Goal: Task Accomplishment & Management: Manage account settings

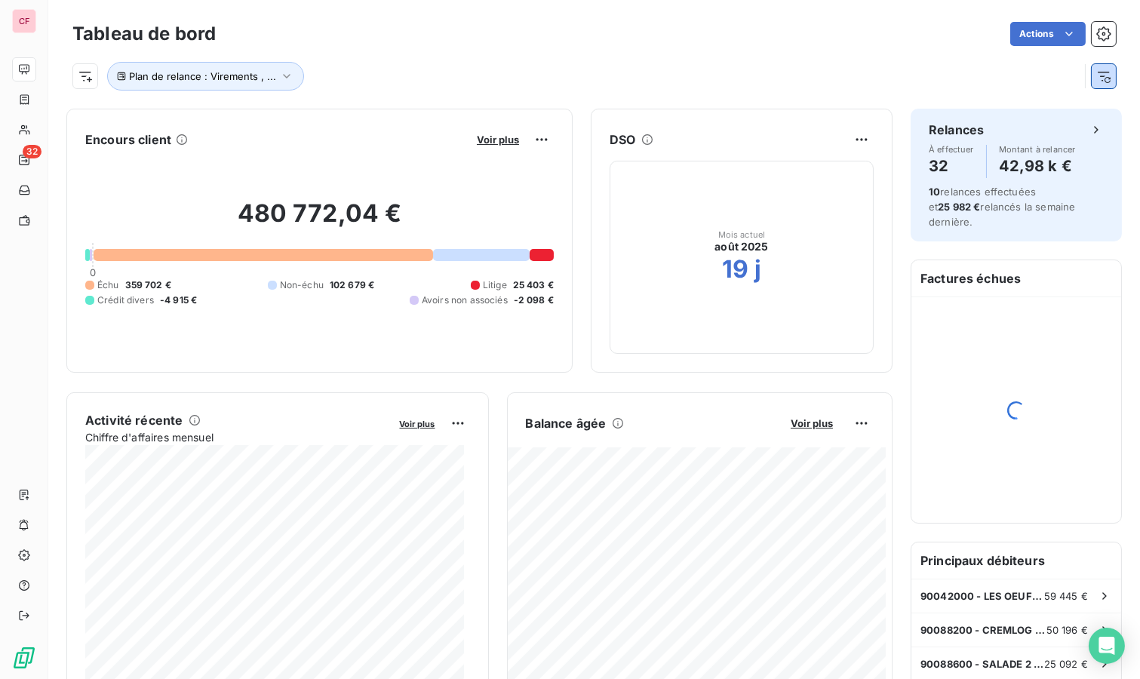
click at [1097, 70] on icon "button" at bounding box center [1104, 76] width 15 height 15
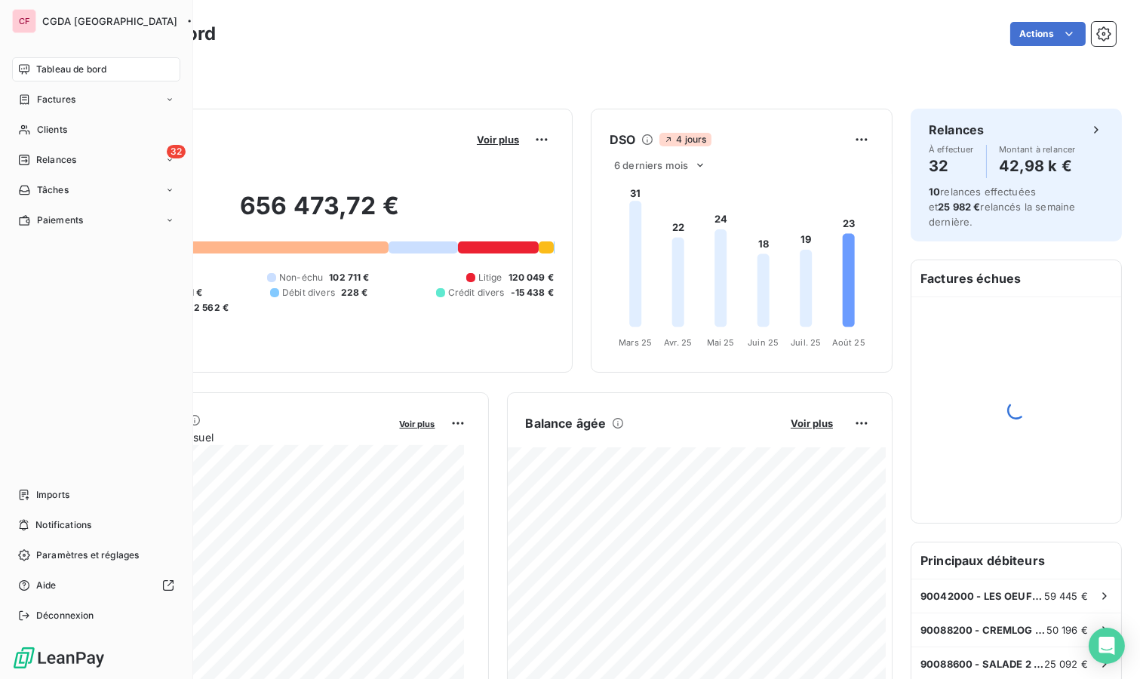
click at [32, 159] on div "Relances" at bounding box center [47, 160] width 58 height 14
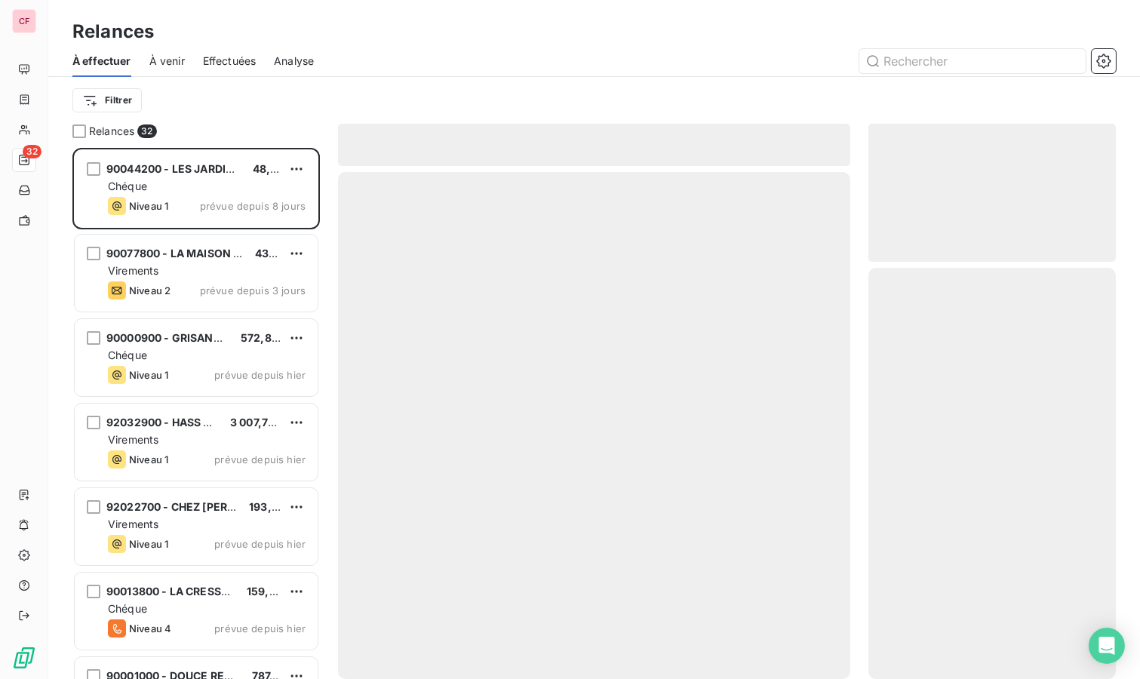
scroll to position [518, 235]
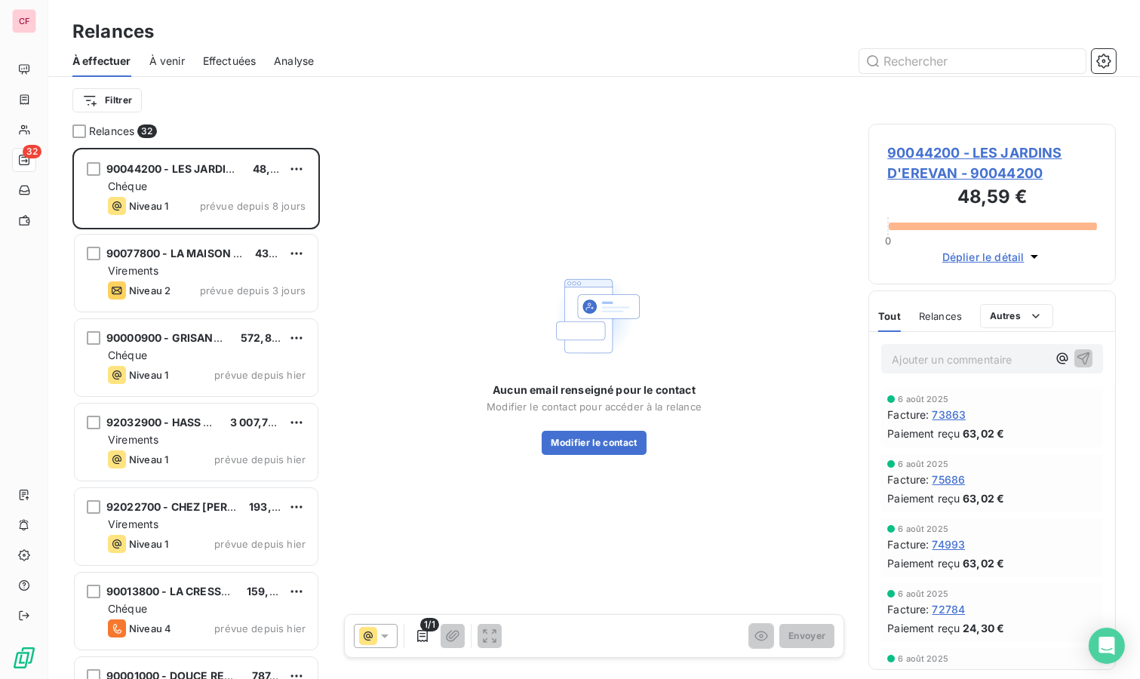
click at [177, 194] on div "90044200 - LES JARDINS D'EREVAN 48,59 € Chéque Niveau 1 prévue depuis 8 jours" at bounding box center [196, 188] width 243 height 77
click at [201, 197] on div "Niveau 1 prévue depuis 8 jours" at bounding box center [207, 206] width 198 height 18
click at [931, 151] on span "90044200 - LES JARDINS D'EREVAN - 90044200" at bounding box center [993, 163] width 210 height 41
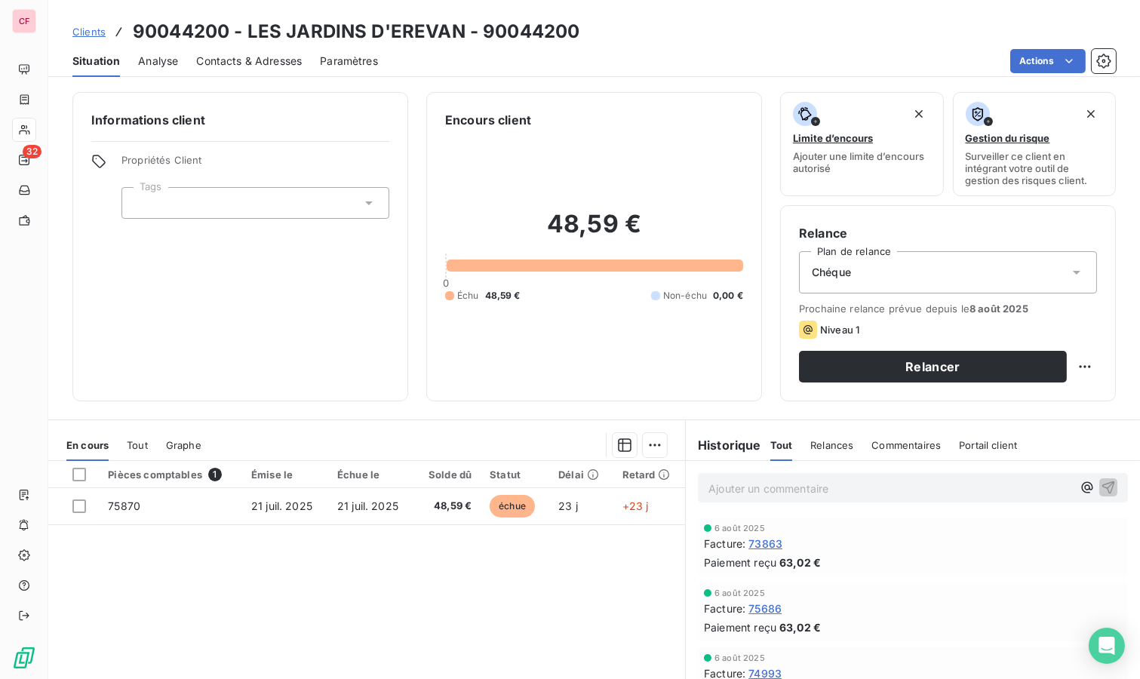
click at [778, 484] on p "Ajouter un commentaire ﻿" at bounding box center [891, 488] width 364 height 19
click at [1081, 368] on html "CF 32 Clients 90044200 - LES JARDINS D'EREVAN - 90044200 Situation Analyse Cont…" at bounding box center [570, 339] width 1140 height 679
click at [1073, 391] on div "Replanifier cette action" at bounding box center [1010, 398] width 135 height 24
select select "7"
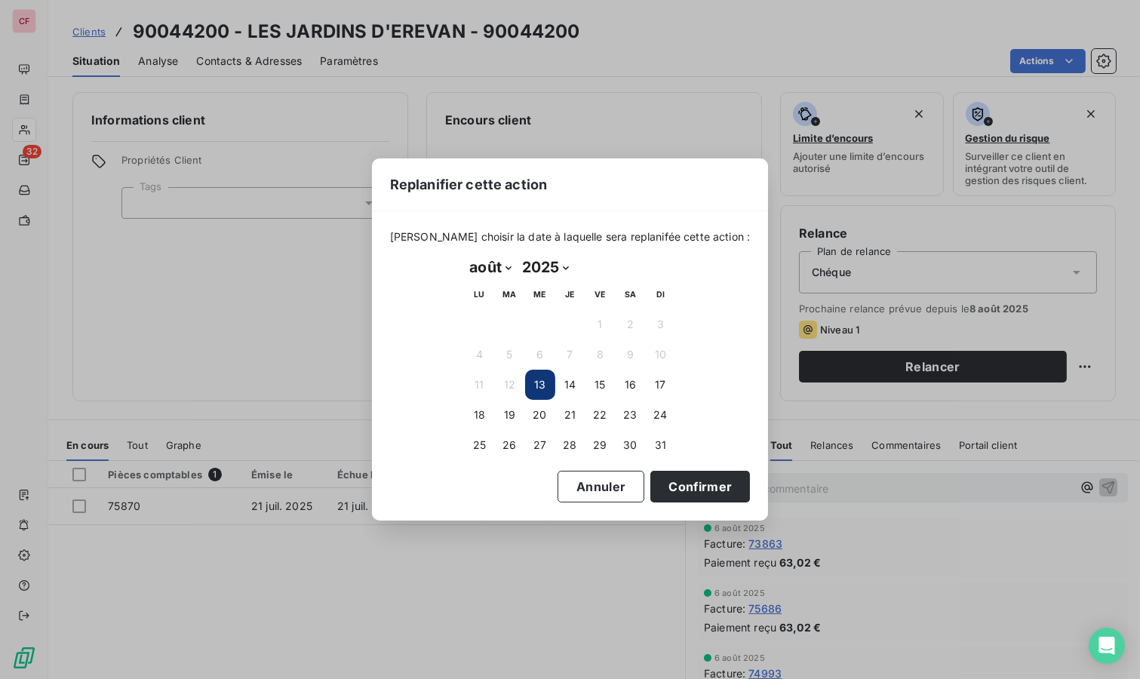
click at [509, 411] on button "19" at bounding box center [510, 415] width 30 height 30
click at [703, 479] on button "Confirmer" at bounding box center [701, 487] width 100 height 32
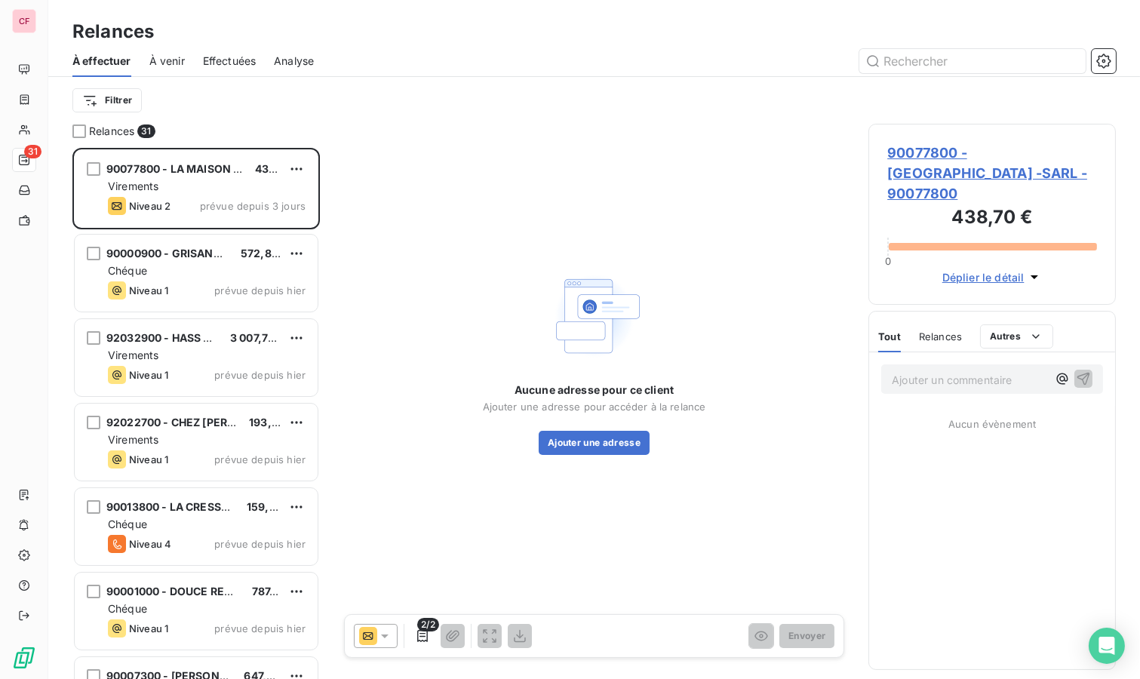
scroll to position [518, 235]
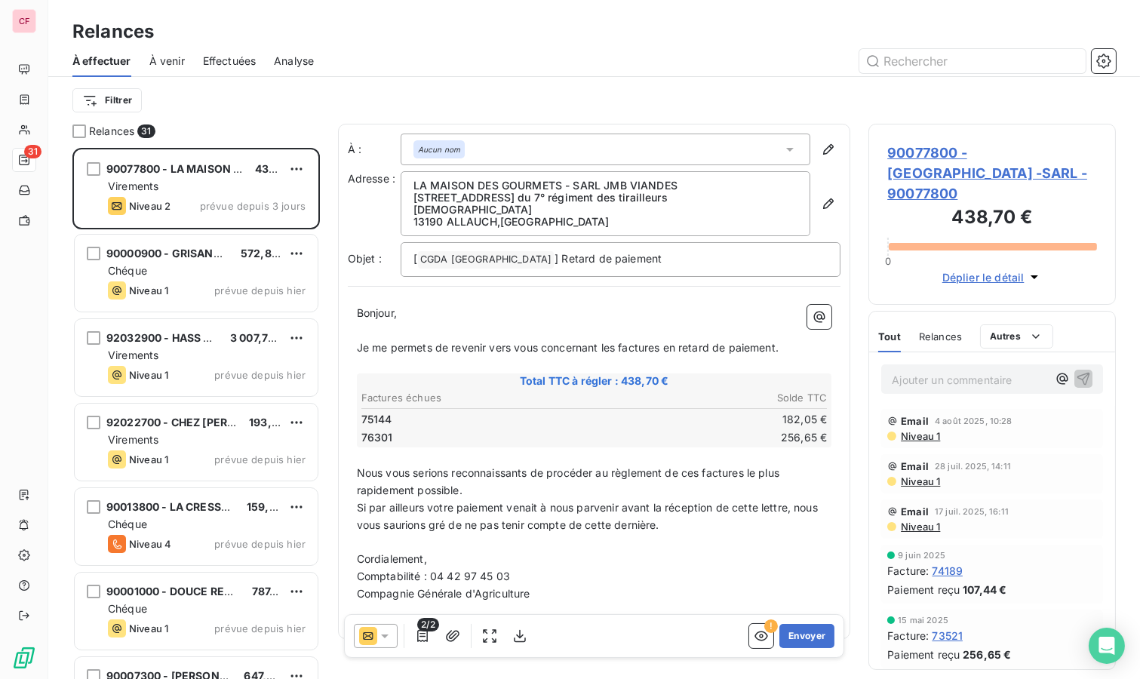
click at [943, 162] on span "90077800 - [GEOGRAPHIC_DATA] -SARL - 90077800" at bounding box center [993, 173] width 210 height 61
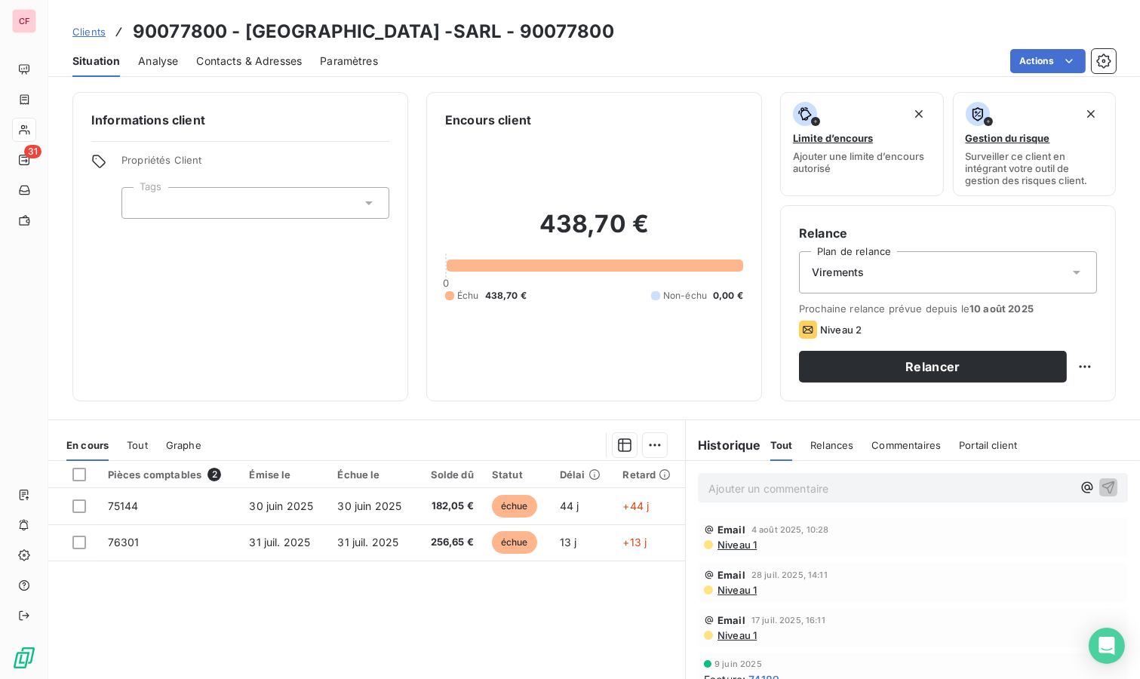
drag, startPoint x: 269, startPoint y: 44, endPoint x: 254, endPoint y: 55, distance: 18.9
click at [270, 44] on h3 "90077800 - [GEOGRAPHIC_DATA] -SARL - 90077800" at bounding box center [373, 31] width 481 height 27
click at [258, 59] on span "Contacts & Adresses" at bounding box center [249, 61] width 106 height 15
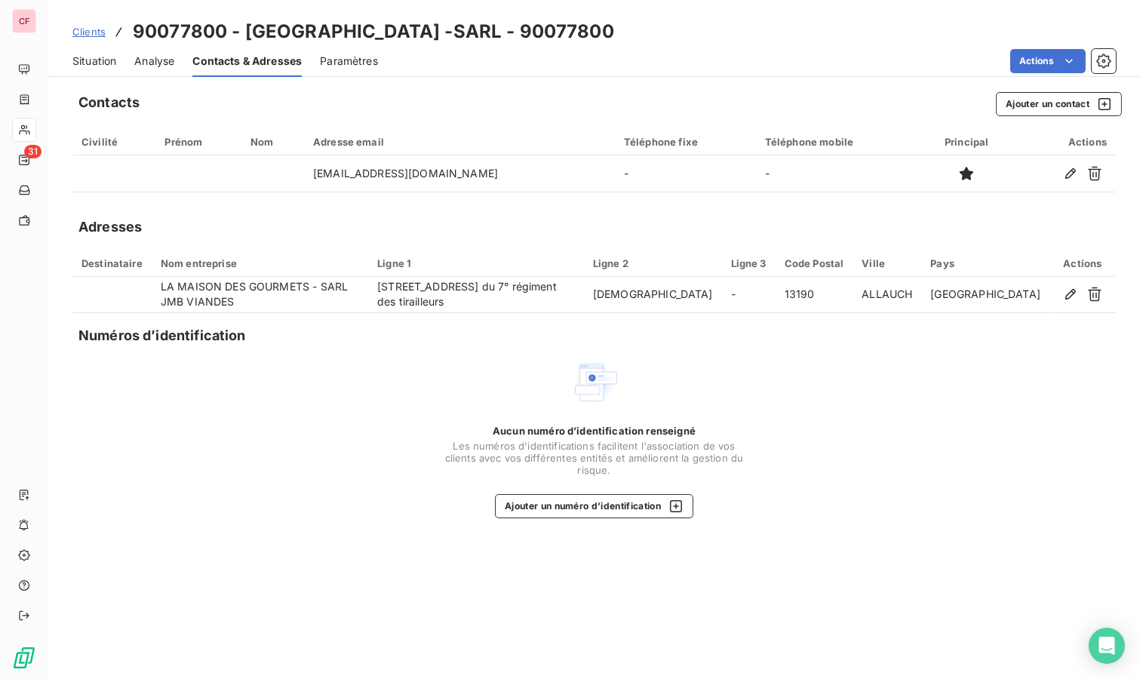
click at [101, 63] on span "Situation" at bounding box center [94, 61] width 44 height 15
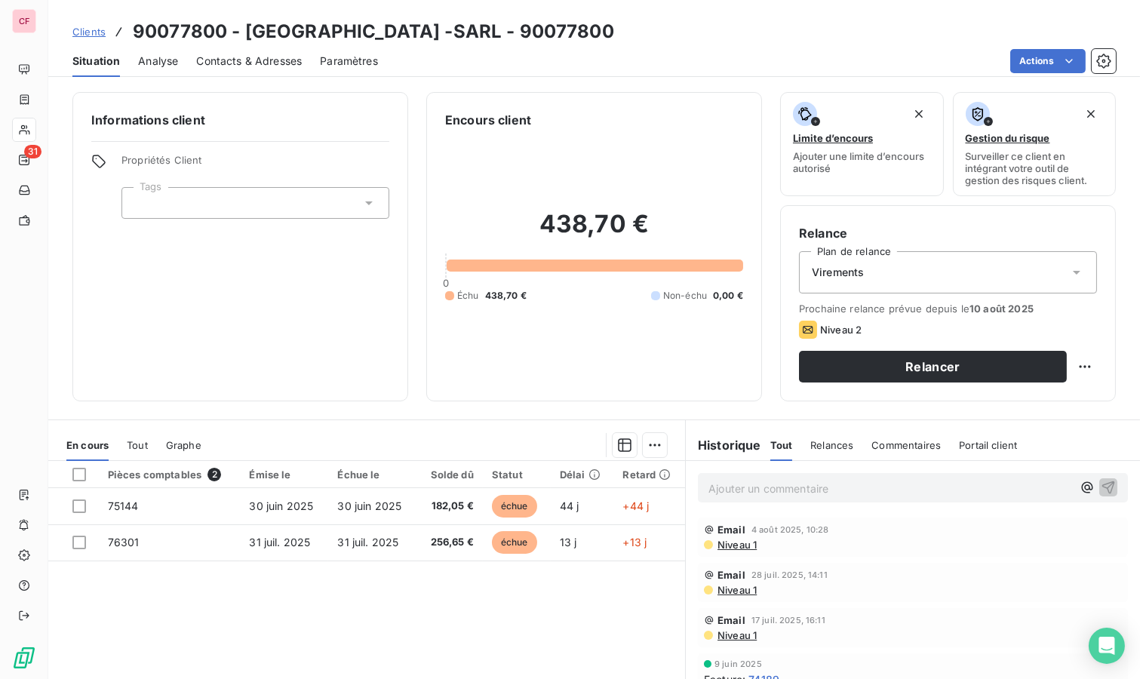
click at [1076, 370] on html "CF 31 Clients 90077800 - LA MAISON DES GOURMETS -SARL - 90077800 Situation Anal…" at bounding box center [570, 339] width 1140 height 679
click at [1078, 365] on html "CF 31 Clients 90077800 - LA MAISON DES GOURMETS -SARL - 90077800 Situation Anal…" at bounding box center [570, 339] width 1140 height 679
click at [1080, 360] on html "CF 31 Clients 90077800 - LA MAISON DES GOURMETS -SARL - 90077800 Situation Anal…" at bounding box center [570, 339] width 1140 height 679
click at [1043, 395] on div "Replanifier cette action" at bounding box center [1010, 398] width 135 height 24
select select "7"
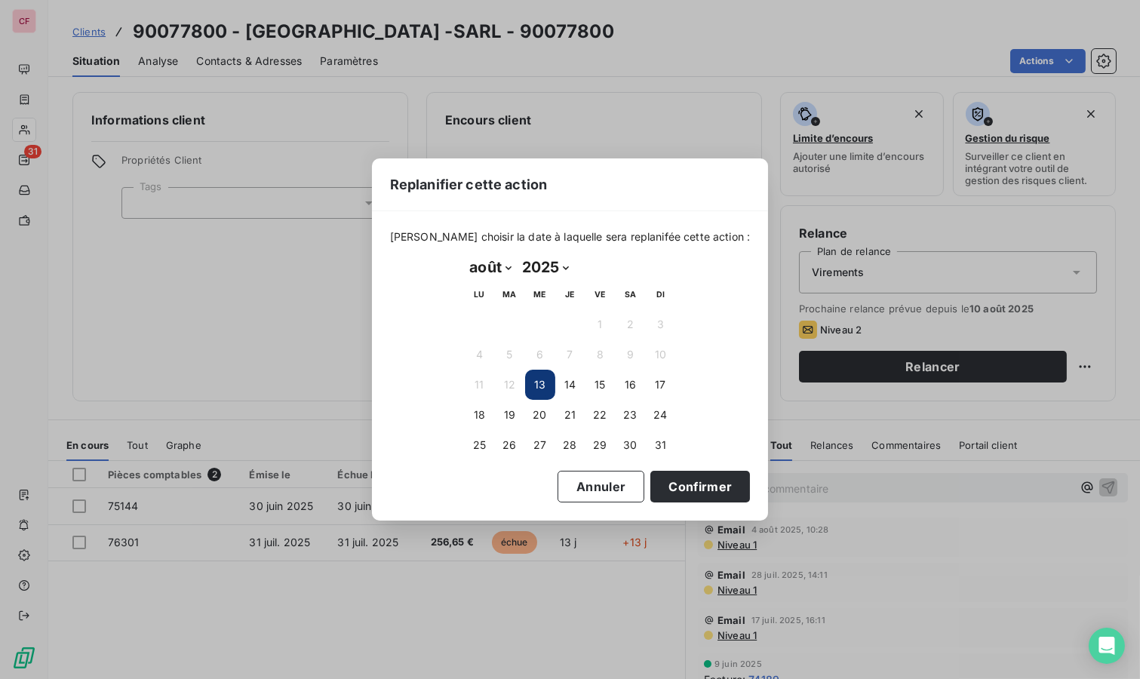
click at [569, 379] on button "14" at bounding box center [570, 385] width 30 height 30
click at [666, 488] on button "Confirmer" at bounding box center [701, 487] width 100 height 32
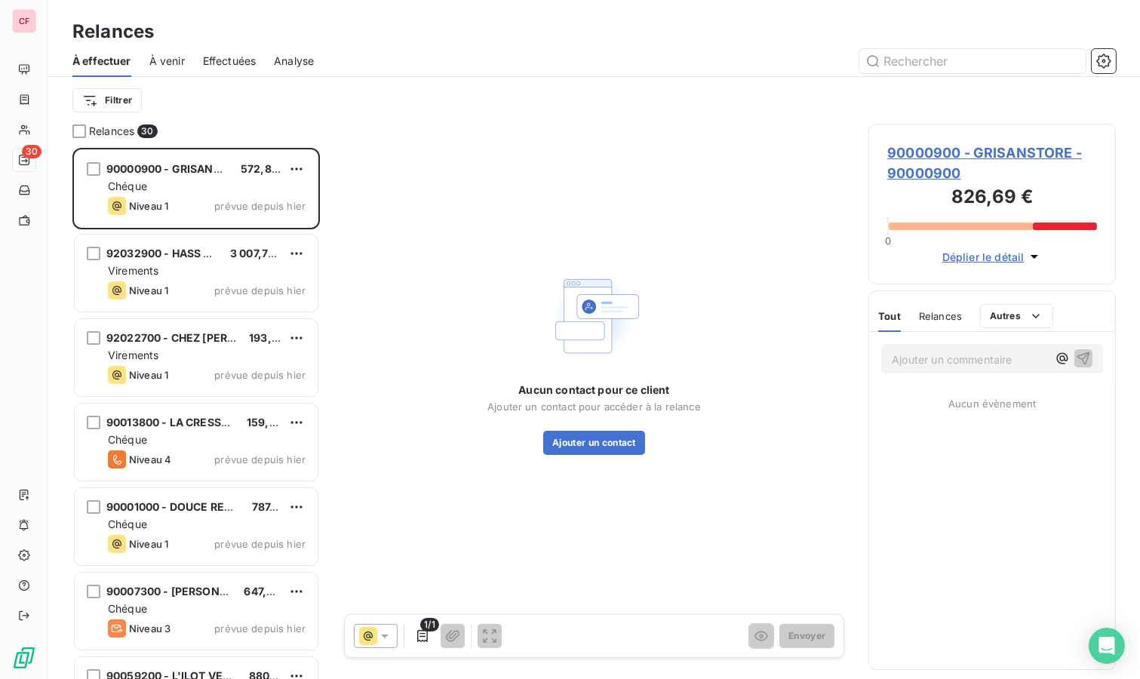
scroll to position [518, 235]
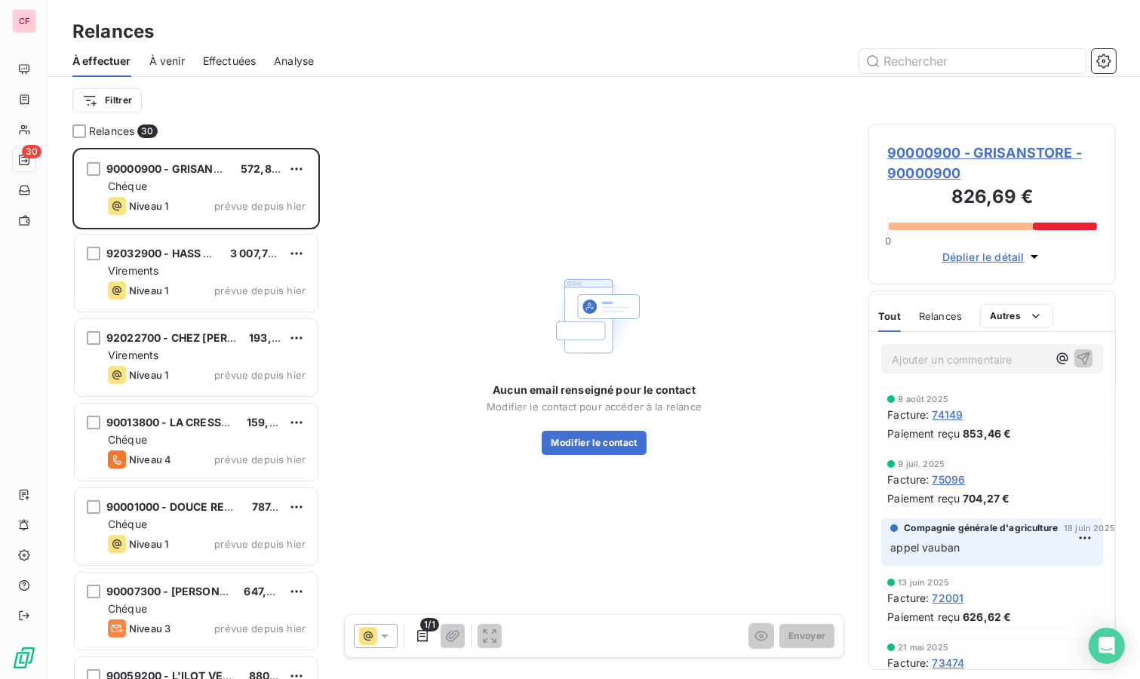
click at [228, 176] on div "90000900 - GRISANSTORE 572,89 € Chéque Niveau 1 prévue depuis [DATE]" at bounding box center [196, 188] width 243 height 77
click at [927, 153] on span "90000900 - GRISANSTORE - 90000900" at bounding box center [993, 163] width 210 height 41
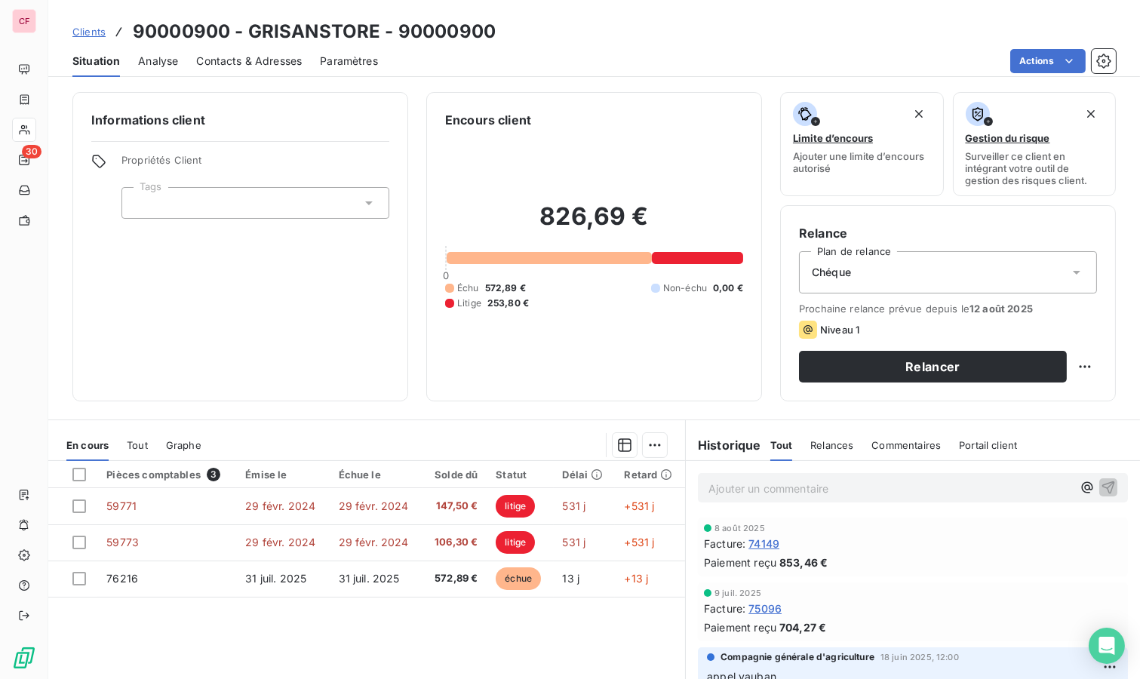
click at [1072, 368] on html "CF 30 Clients 90000900 - GRISANSTORE - 90000900 Situation Analyse Contacts & Ad…" at bounding box center [570, 339] width 1140 height 679
click at [32, 125] on html "CF 30 Clients 90000900 - GRISANSTORE - 90000900 Situation Analyse Contacts & Ad…" at bounding box center [570, 339] width 1140 height 679
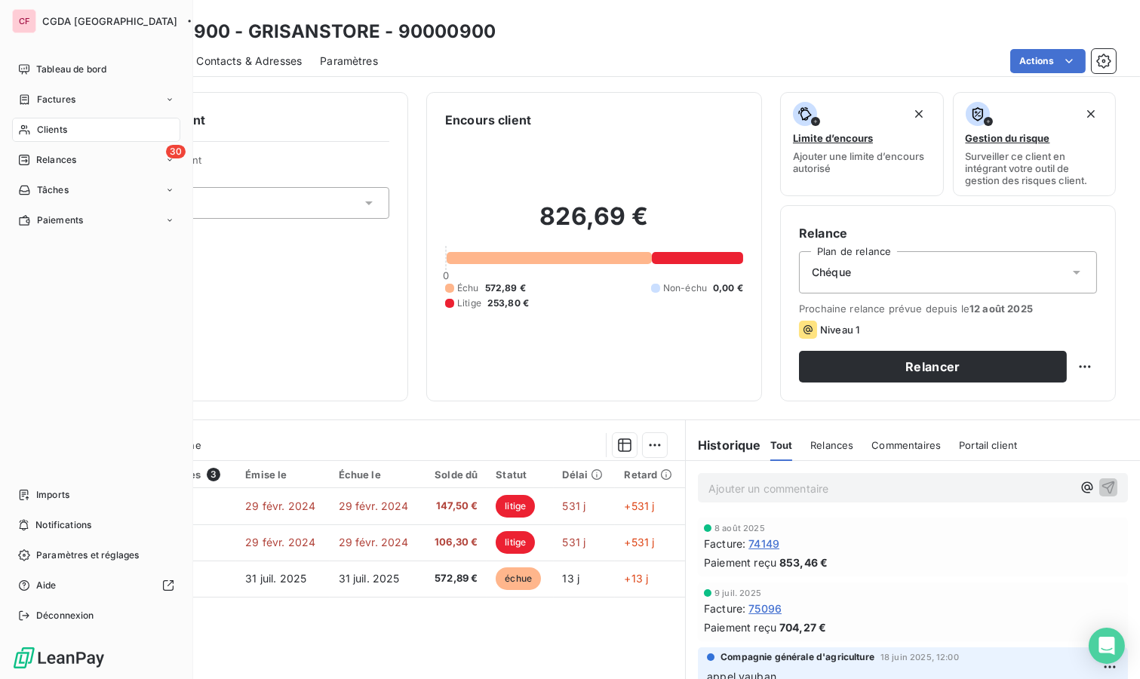
click at [22, 131] on icon at bounding box center [24, 130] width 13 height 12
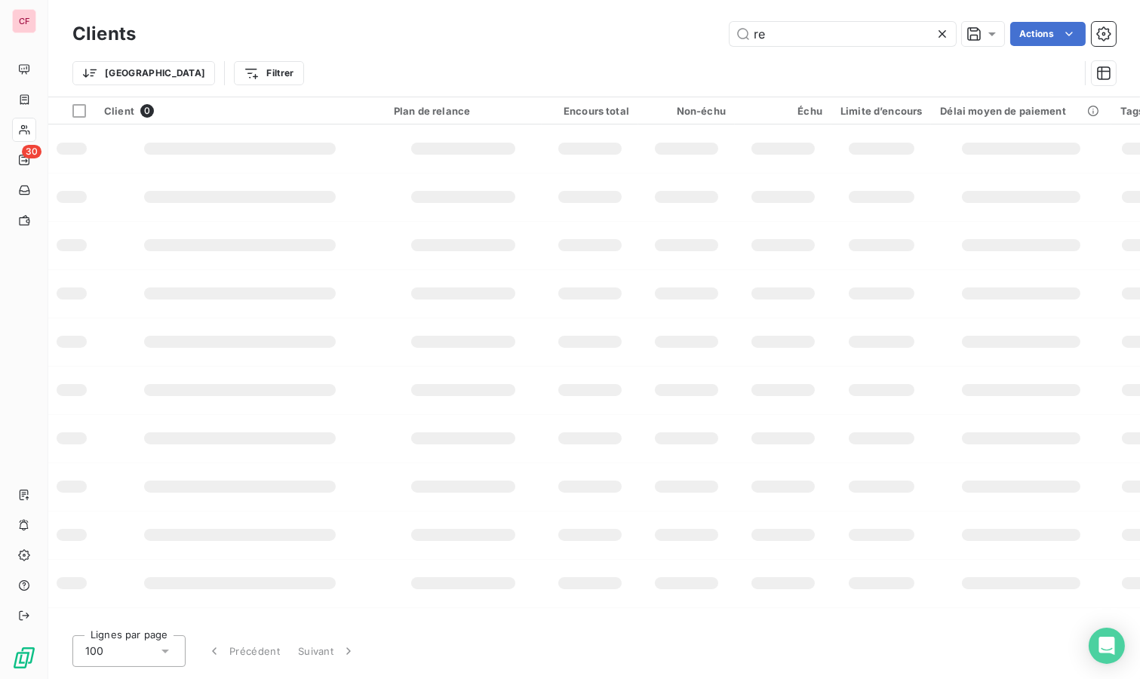
type input "r"
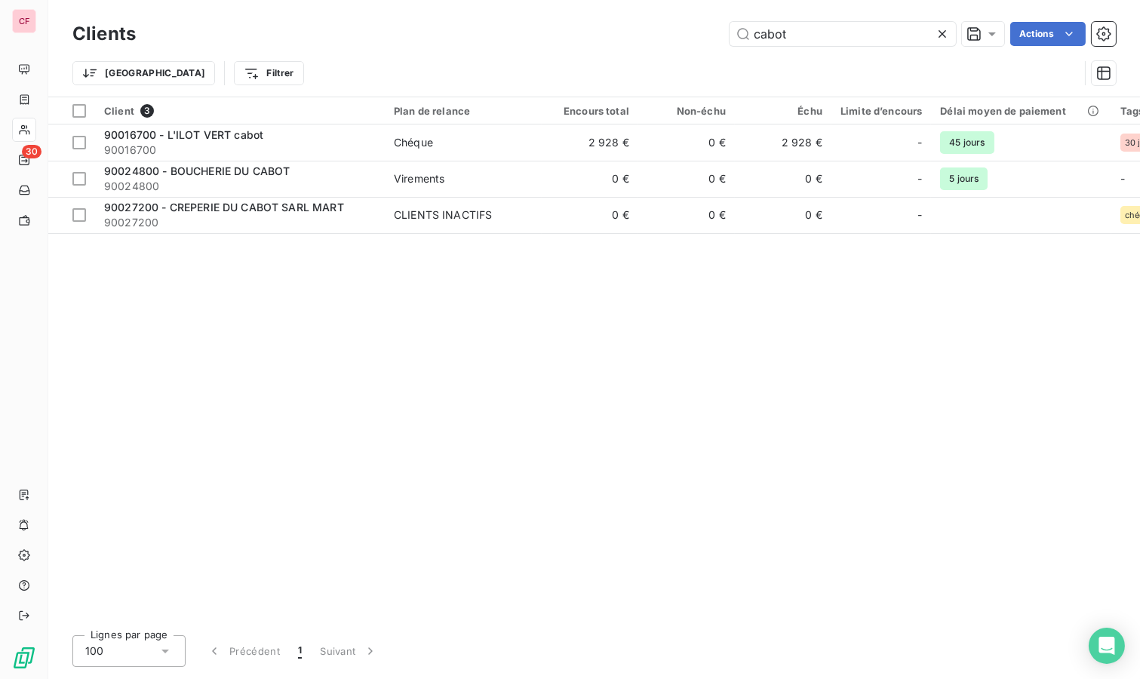
type input "cabot"
click at [399, 148] on div "Chéque" at bounding box center [413, 142] width 39 height 15
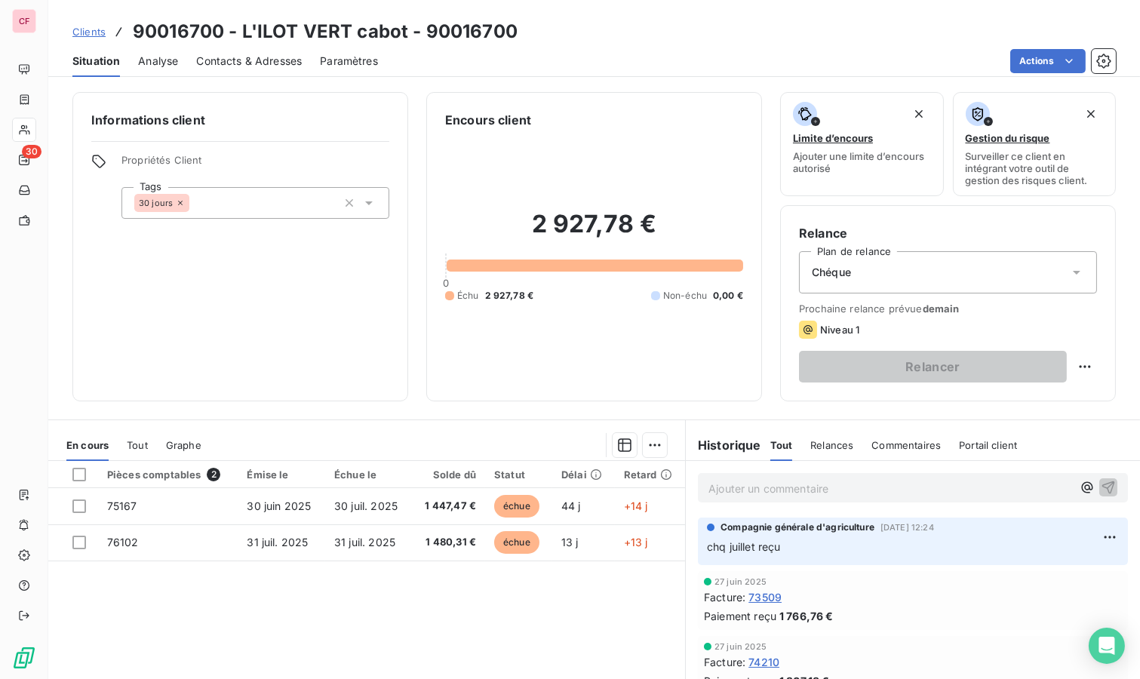
click at [1078, 368] on html "CF 30 Clients 90016700 - L'ILOT VERT cabot - 90016700 Situation Analyse Contact…" at bounding box center [570, 339] width 1140 height 679
click at [1053, 395] on div "Replanifier cette action" at bounding box center [1010, 398] width 135 height 24
select select "7"
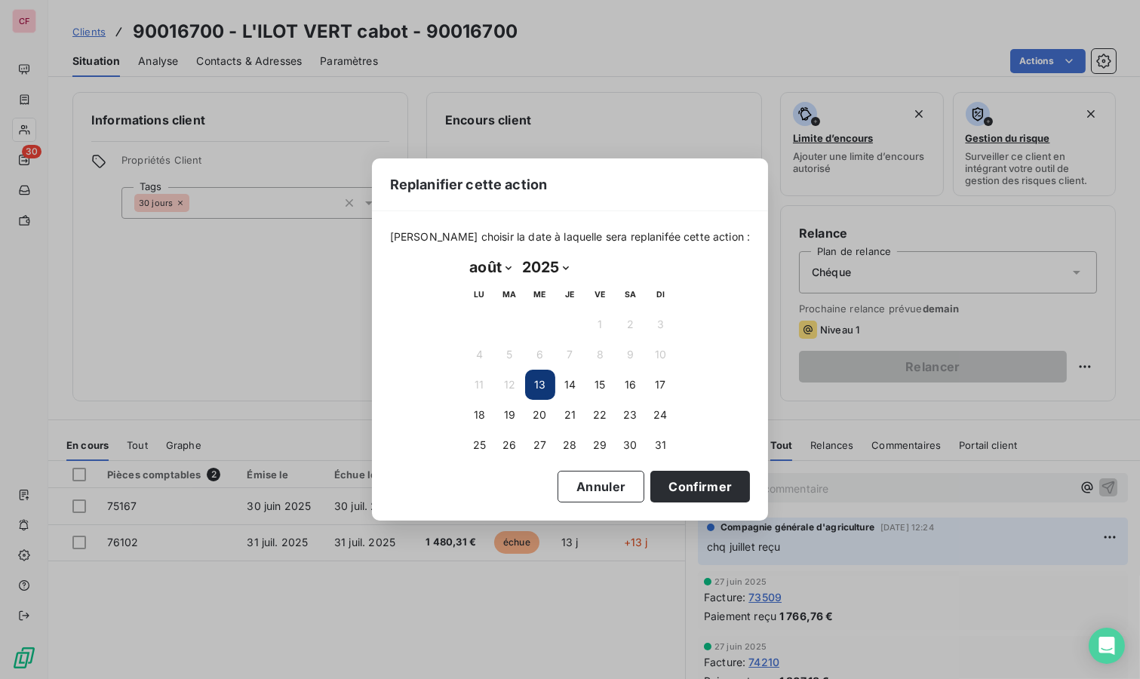
click at [514, 410] on button "19" at bounding box center [510, 415] width 30 height 30
click at [677, 488] on button "Confirmer" at bounding box center [701, 487] width 100 height 32
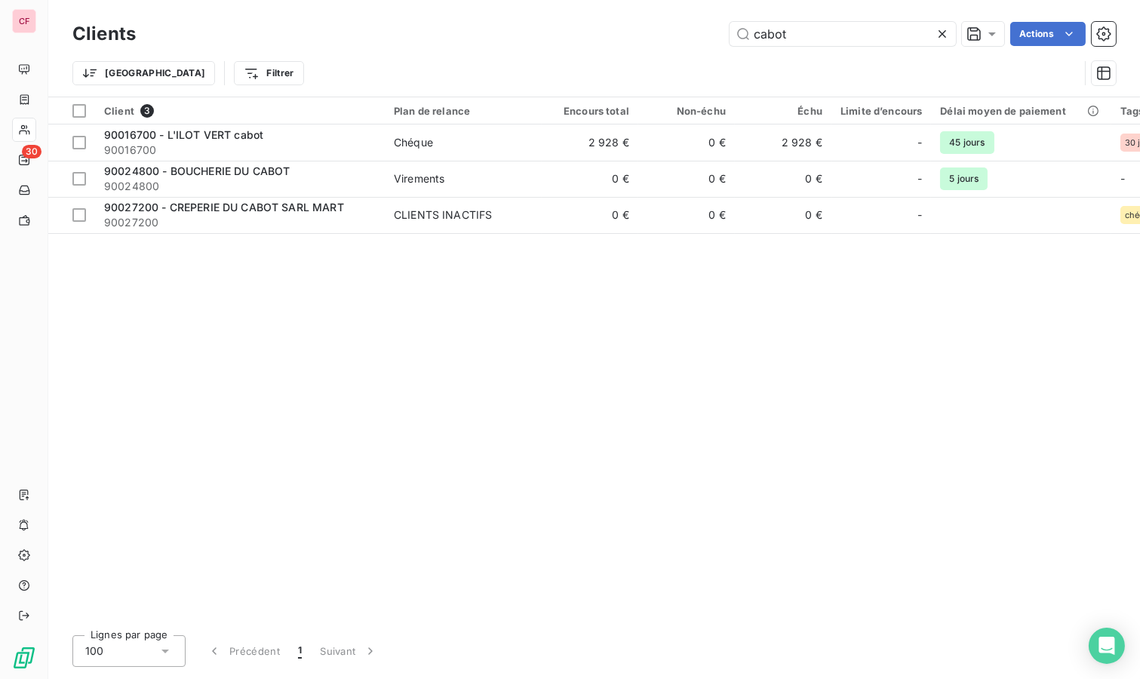
click at [805, 35] on input "cabot" at bounding box center [843, 34] width 226 height 24
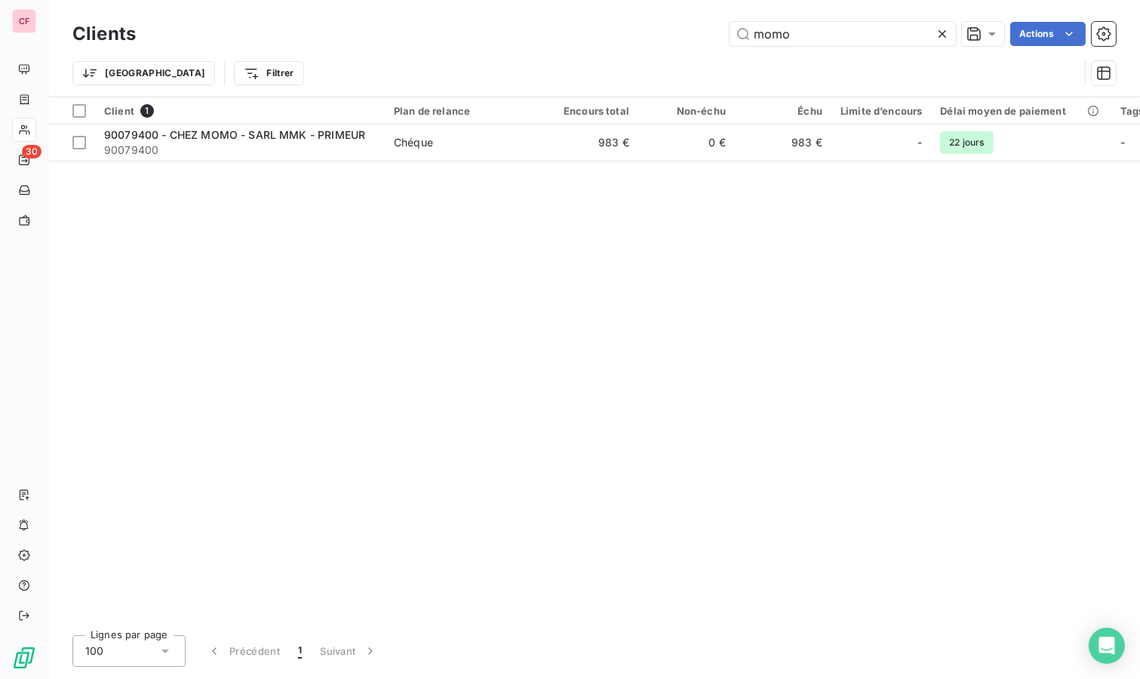
type input "momo"
click at [463, 144] on span "Chéque" at bounding box center [463, 142] width 139 height 15
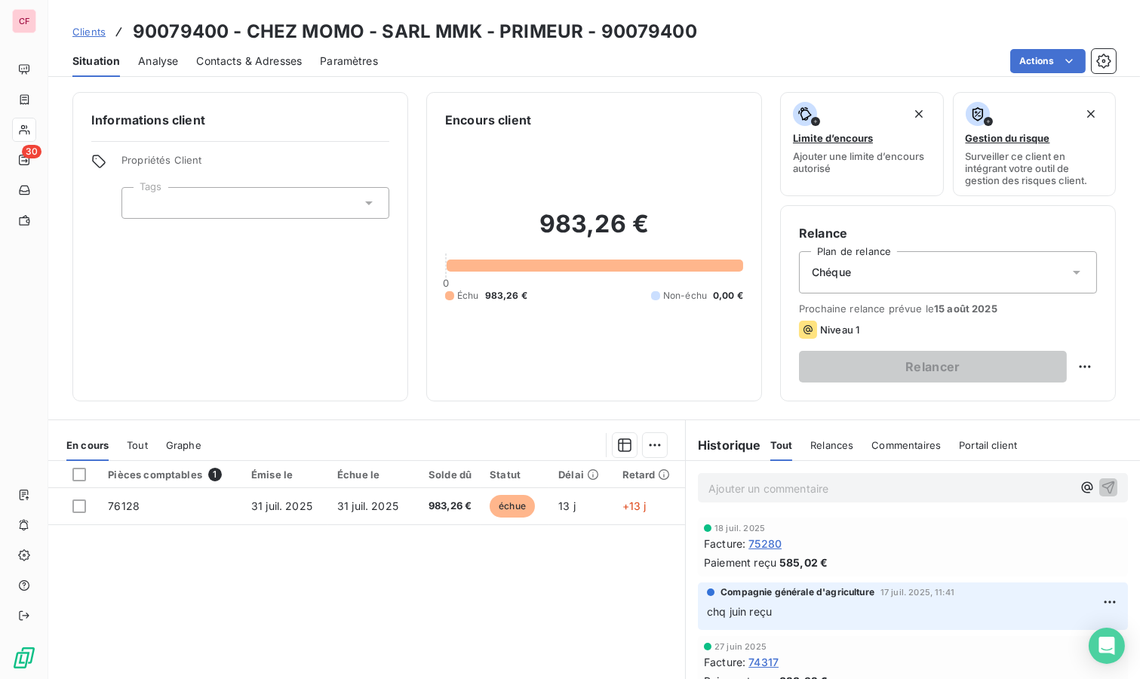
click at [737, 486] on p "Ajouter un commentaire ﻿" at bounding box center [891, 488] width 364 height 19
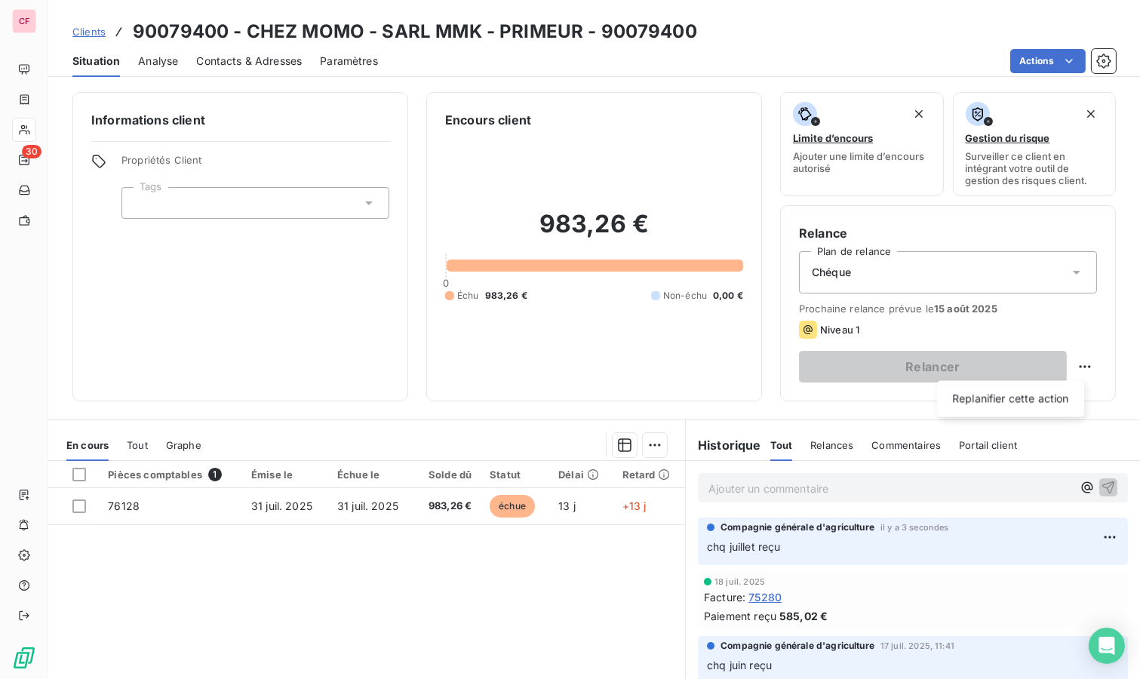
click at [1072, 364] on html "CF 30 Clients 90079400 - CHEZ MOMO - SARL MMK - PRIMEUR - 90079400 Situation An…" at bounding box center [570, 339] width 1140 height 679
click at [1041, 397] on div "Replanifier cette action" at bounding box center [1010, 398] width 135 height 24
select select "7"
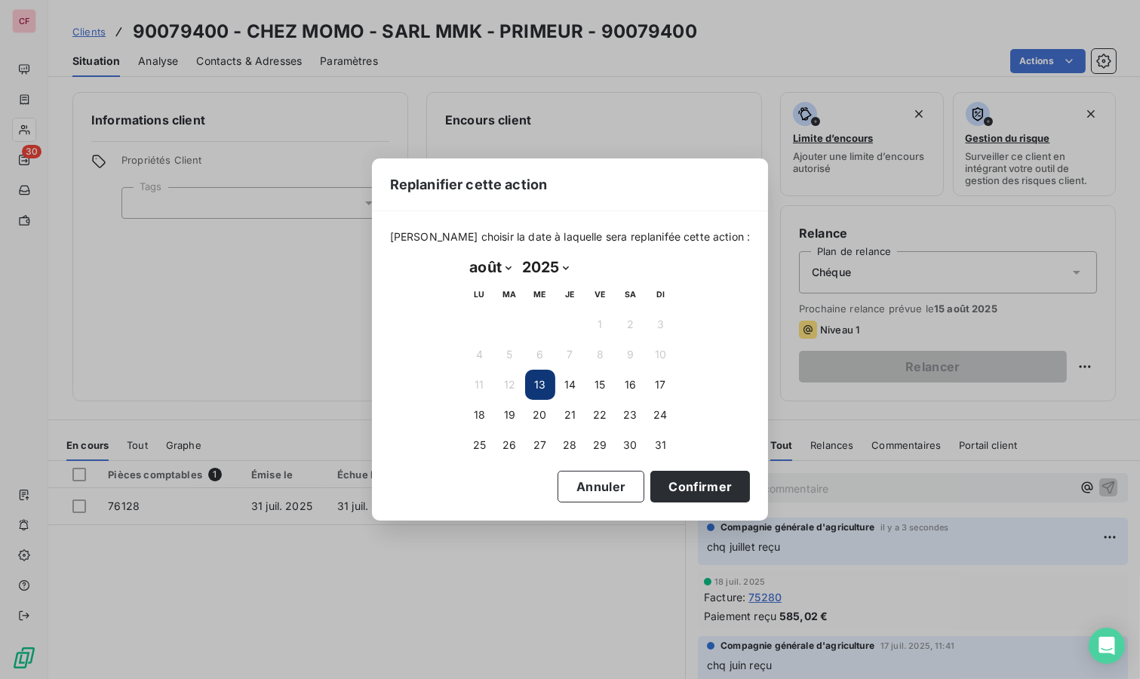
click at [500, 415] on button "19" at bounding box center [510, 415] width 30 height 30
click at [680, 488] on button "Confirmer" at bounding box center [701, 487] width 100 height 32
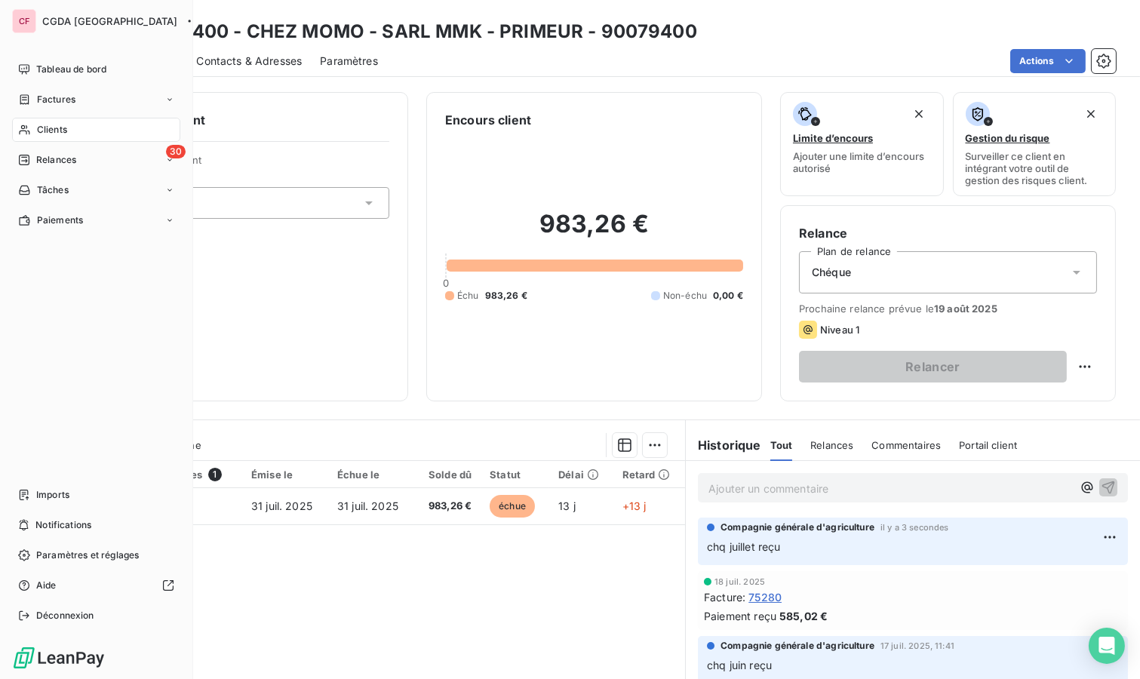
click at [53, 133] on span "Clients" at bounding box center [52, 130] width 30 height 14
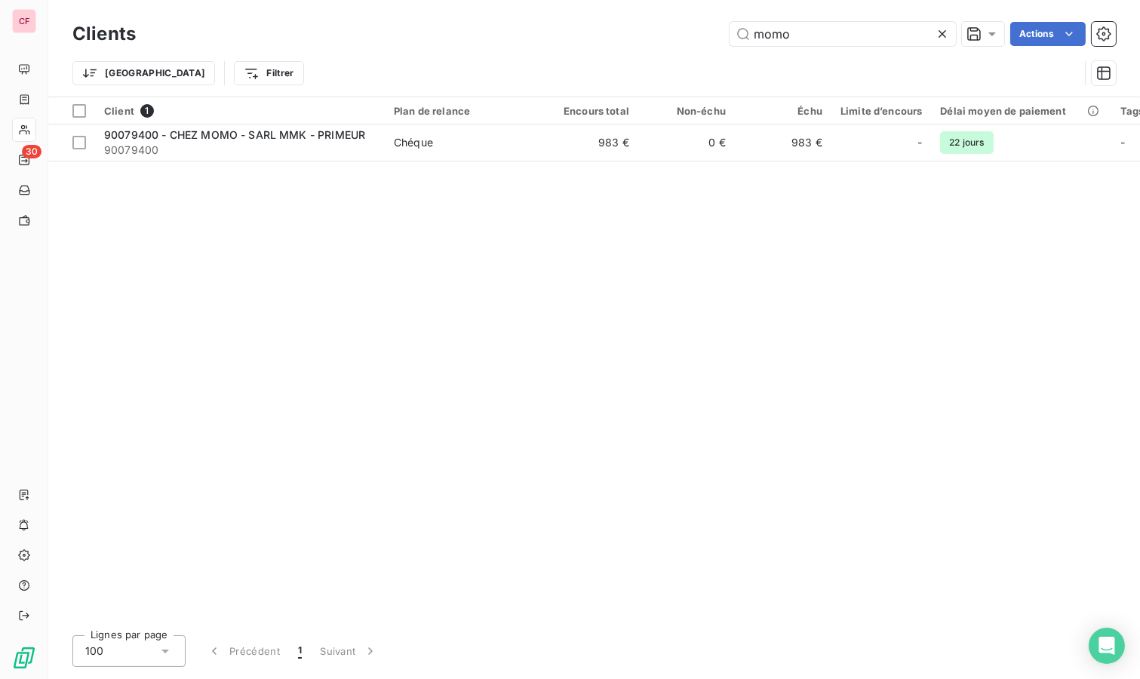
click at [821, 45] on input "momo" at bounding box center [843, 34] width 226 height 24
click at [820, 45] on input "momo" at bounding box center [843, 34] width 226 height 24
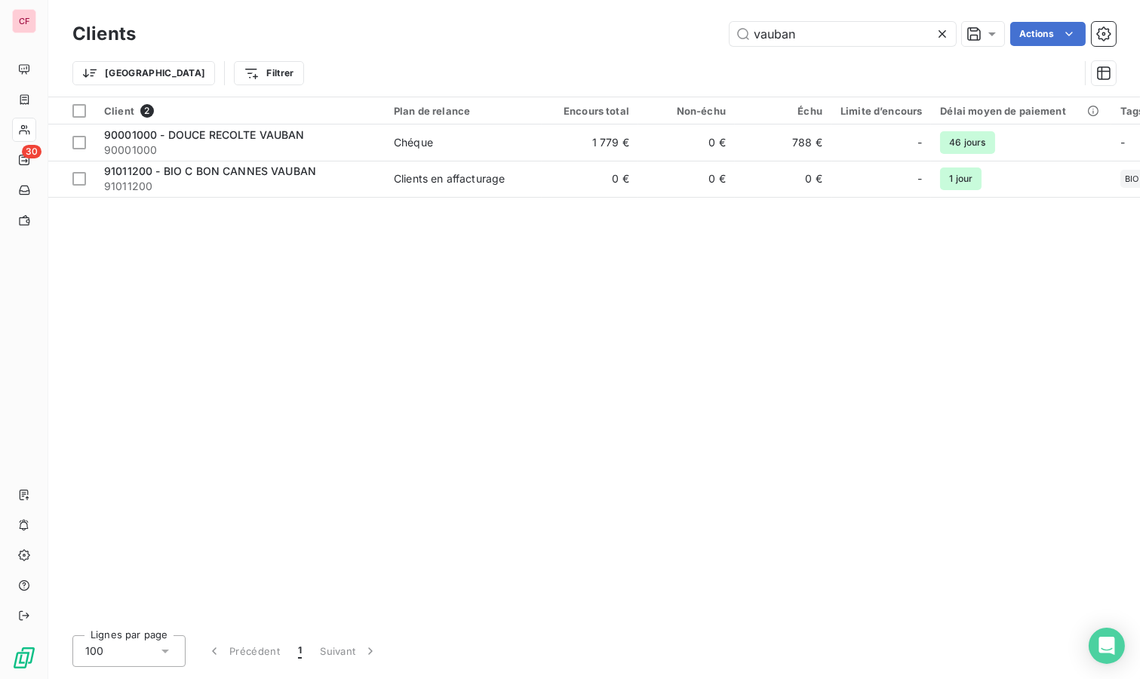
type input "vauban"
click at [345, 138] on div "90001000 - DOUCE RECOLTE VAUBAN" at bounding box center [240, 135] width 272 height 15
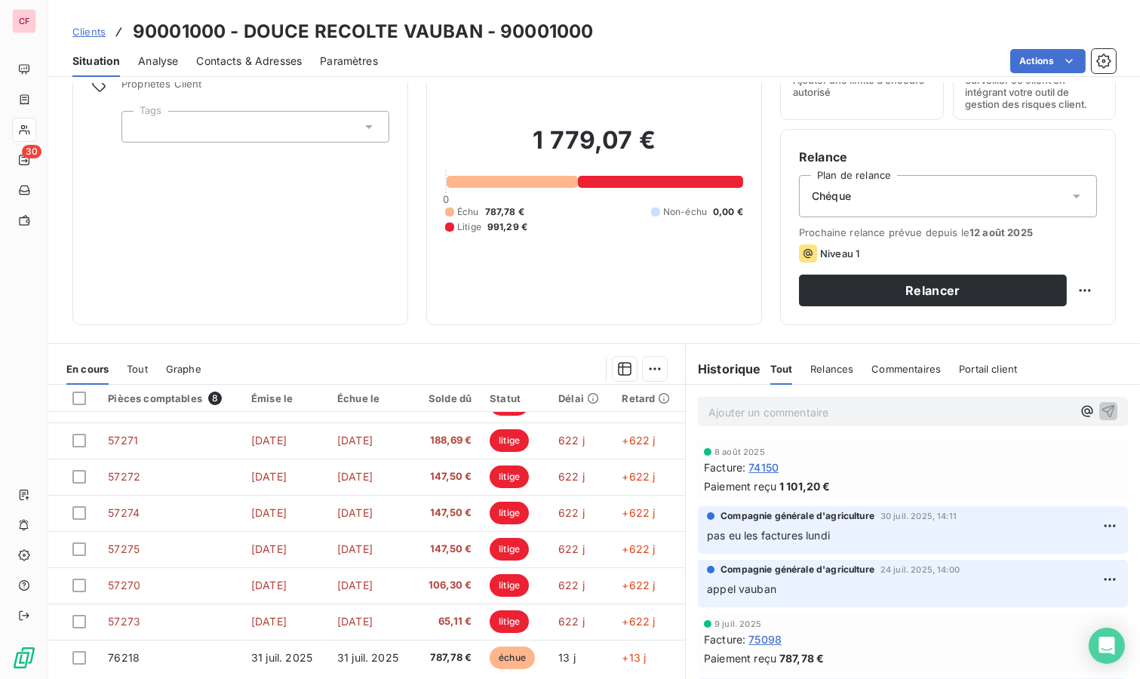
scroll to position [115, 0]
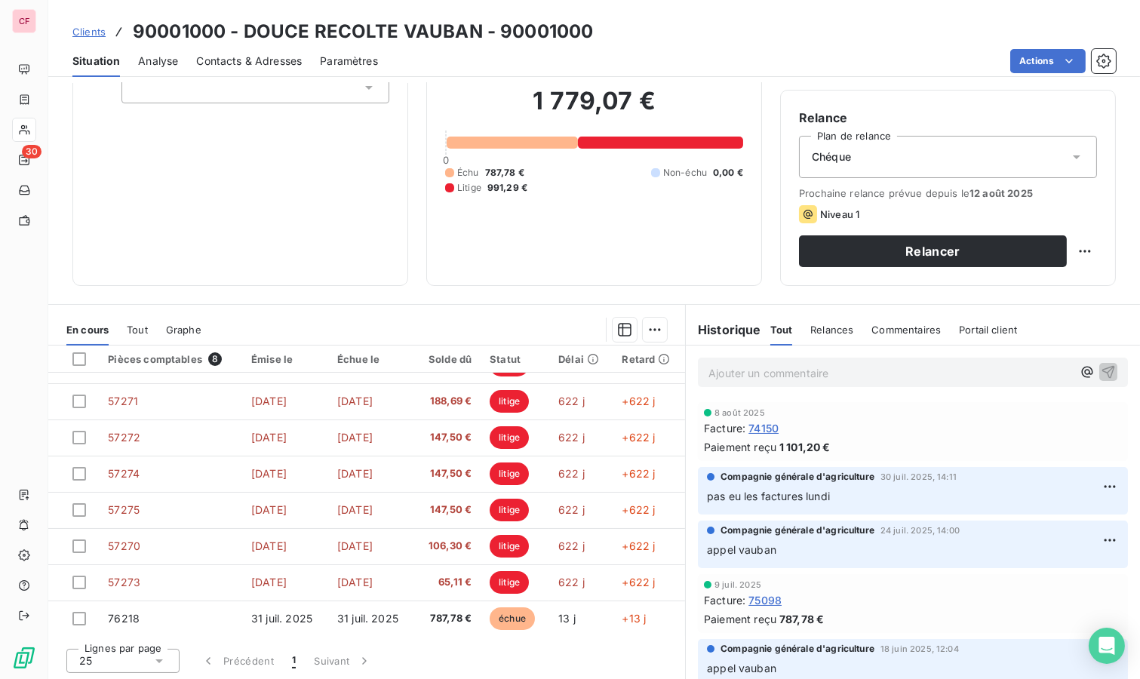
click at [728, 370] on p "Ajouter un commentaire ﻿" at bounding box center [891, 373] width 364 height 19
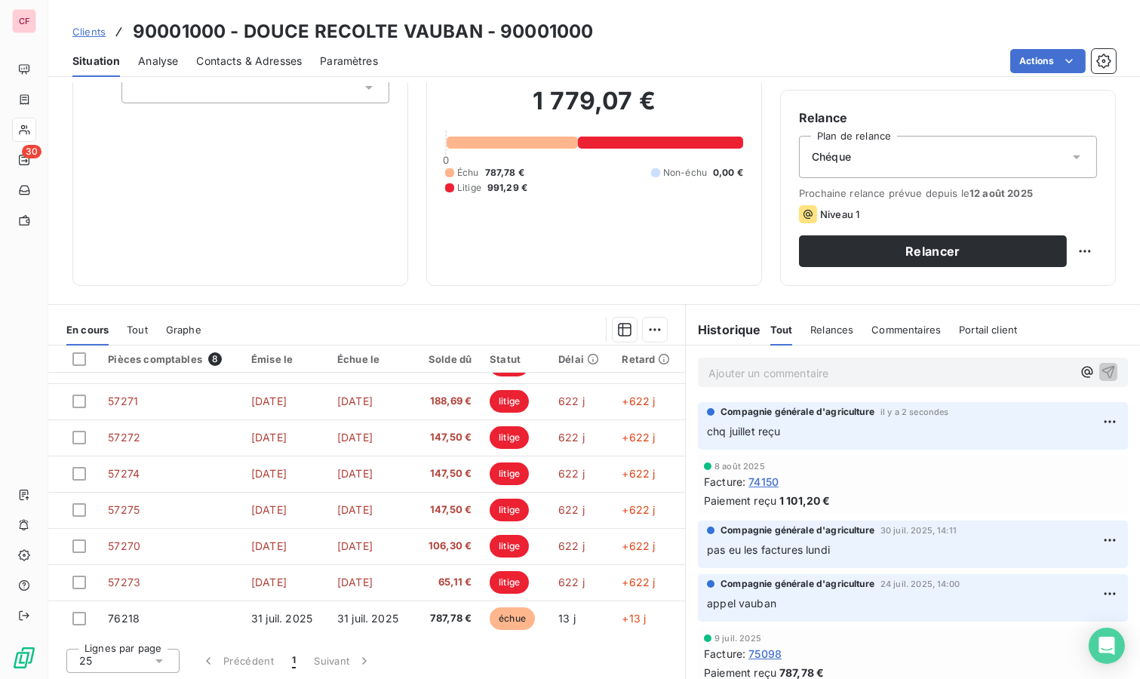
click at [1073, 257] on html "CF 30 Clients 90001000 - DOUCE RECOLTE VAUBAN - 90001000 Situation Analyse Cont…" at bounding box center [570, 339] width 1140 height 679
click at [1050, 278] on div "Replanifier cette action" at bounding box center [1010, 283] width 135 height 24
select select "7"
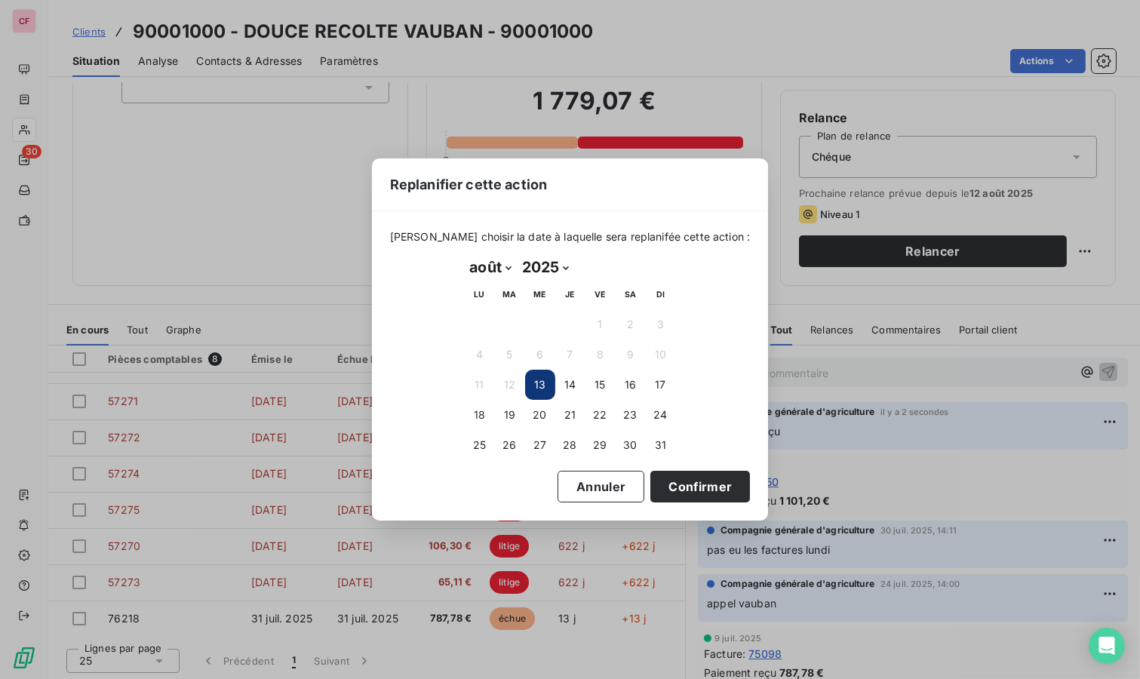
click at [520, 410] on button "19" at bounding box center [510, 415] width 30 height 30
click at [675, 485] on button "Confirmer" at bounding box center [701, 487] width 100 height 32
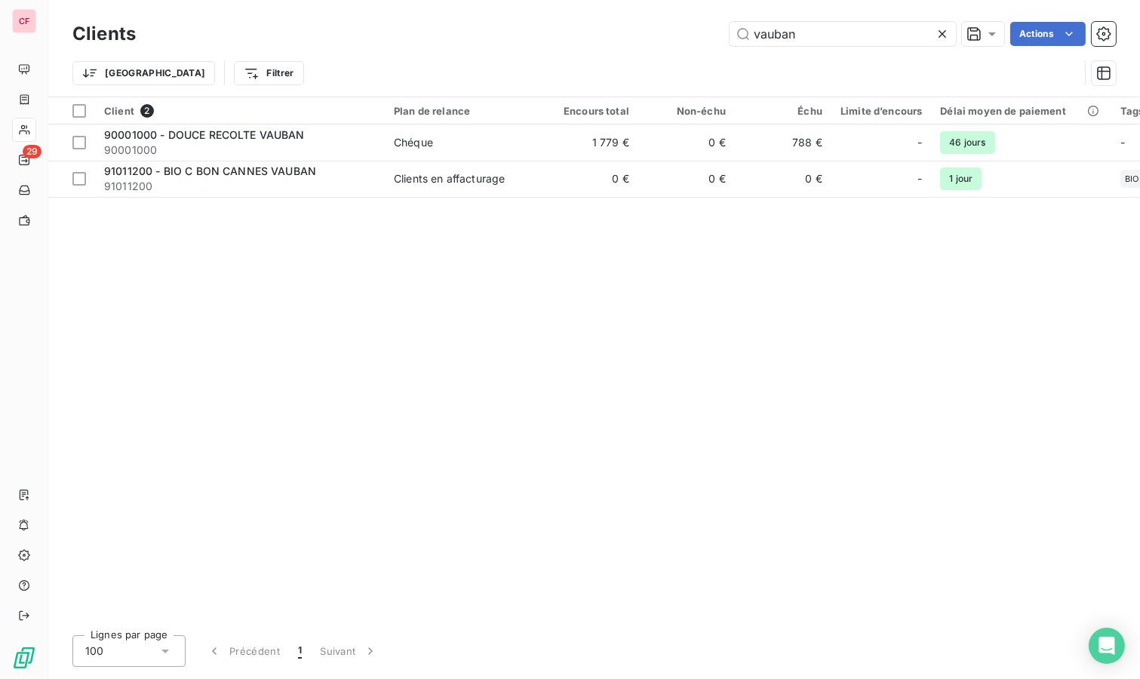
click at [823, 38] on input "vauban" at bounding box center [843, 34] width 226 height 24
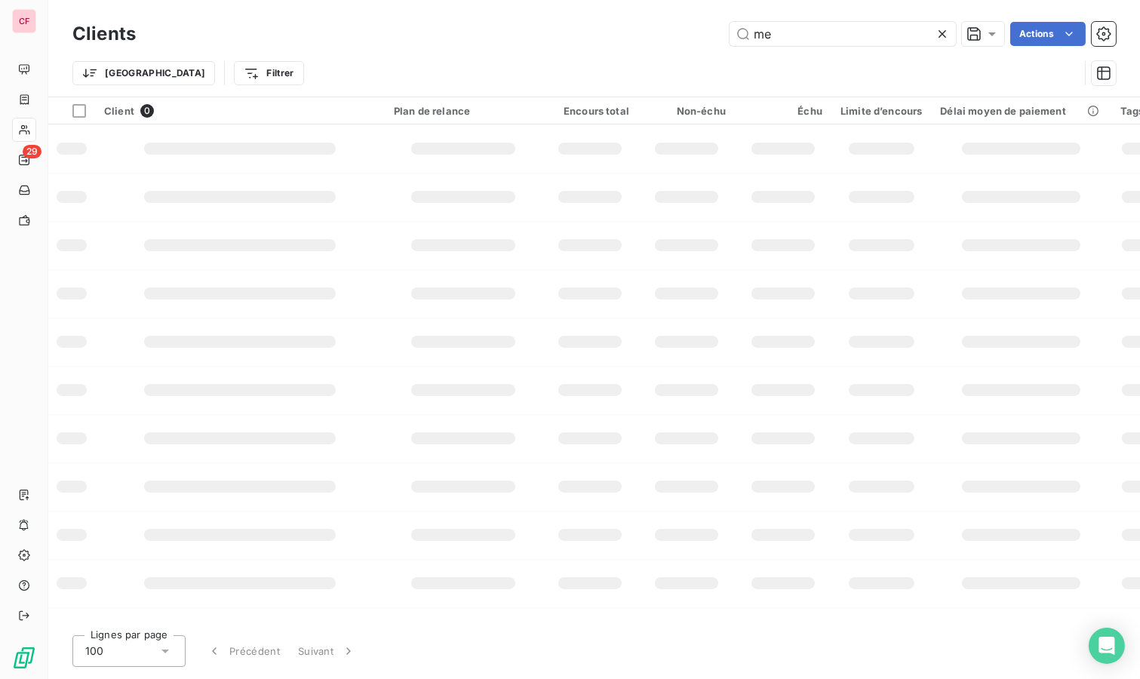
type input "m"
type input "f"
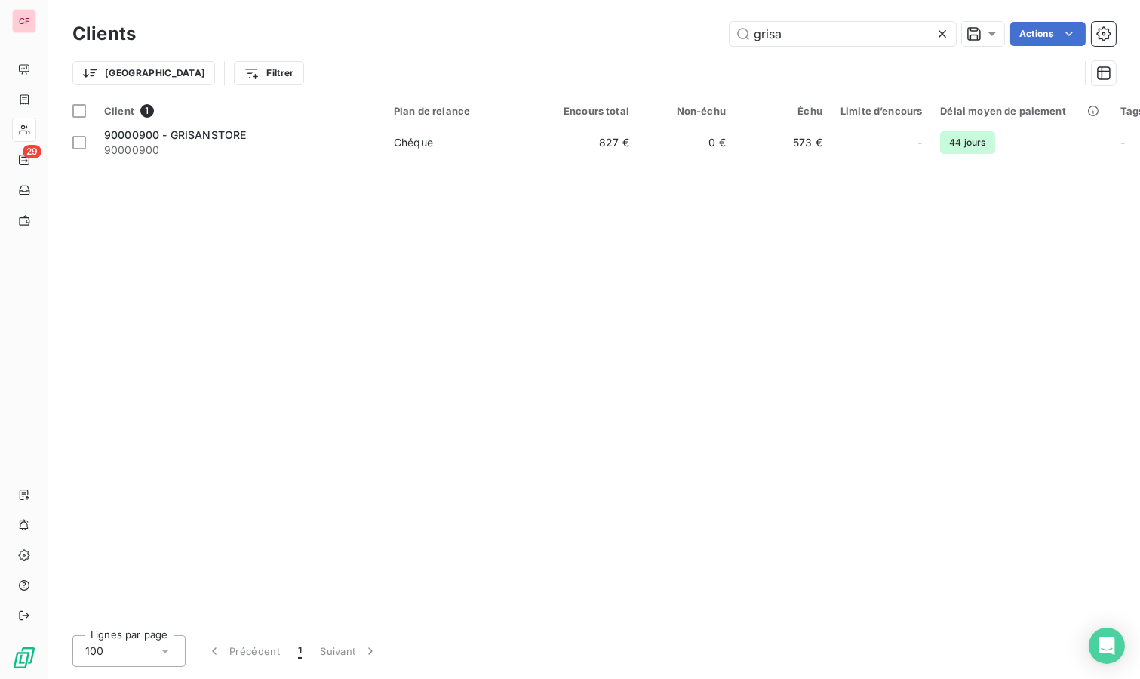
type input "grisa"
click at [353, 143] on span "90000900" at bounding box center [240, 150] width 272 height 15
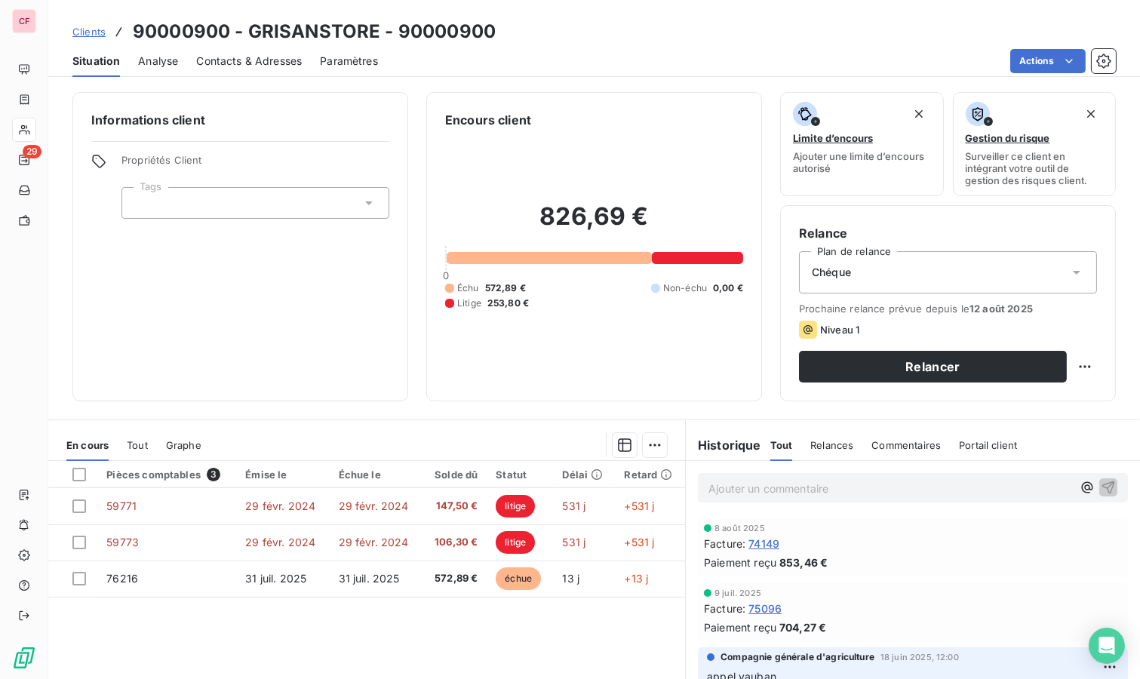
click at [759, 479] on p "Ajouter un commentaire ﻿" at bounding box center [891, 488] width 364 height 19
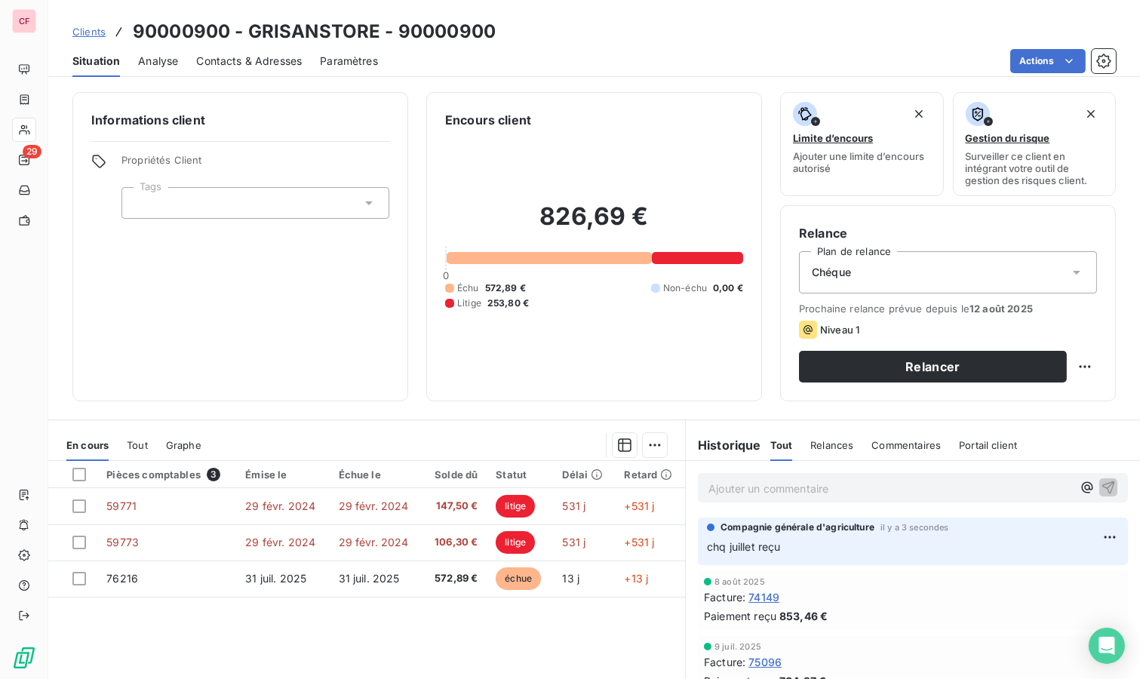
click at [1069, 360] on html "CF 29 Clients 90000900 - GRISANSTORE - 90000900 Situation Analyse Contacts & Ad…" at bounding box center [570, 339] width 1140 height 679
click at [1040, 398] on div "Replanifier cette action" at bounding box center [1010, 398] width 135 height 24
select select "7"
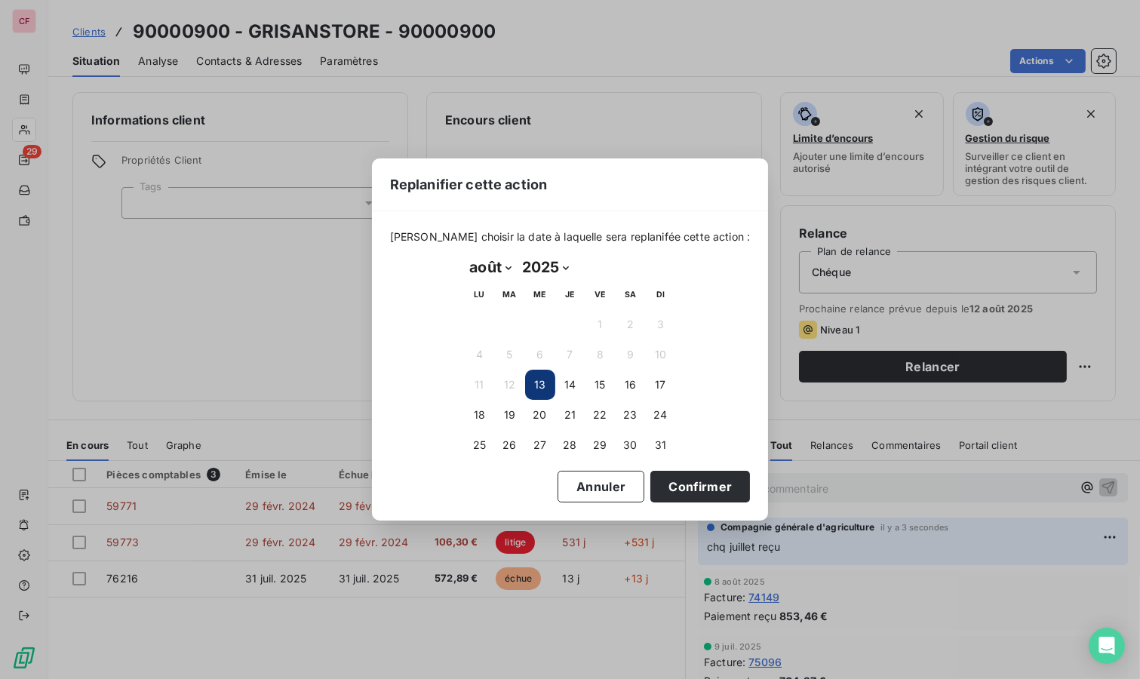
click at [514, 418] on button "19" at bounding box center [510, 415] width 30 height 30
click at [678, 484] on button "Confirmer" at bounding box center [701, 487] width 100 height 32
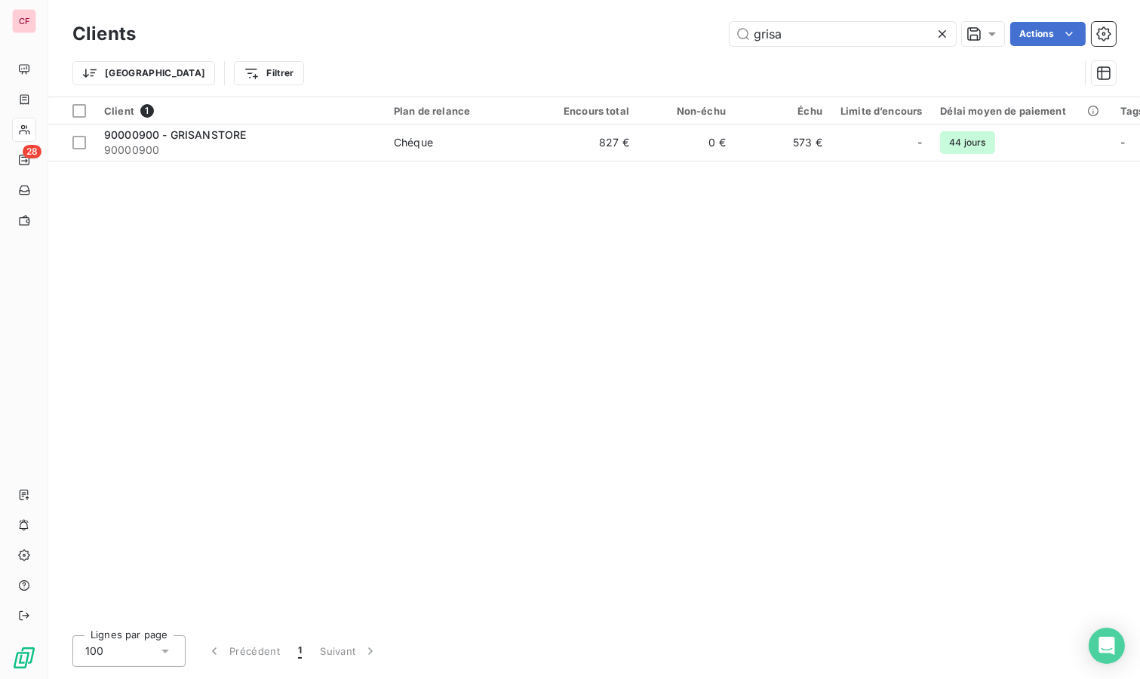
click at [491, 156] on td "Chéque" at bounding box center [463, 143] width 157 height 36
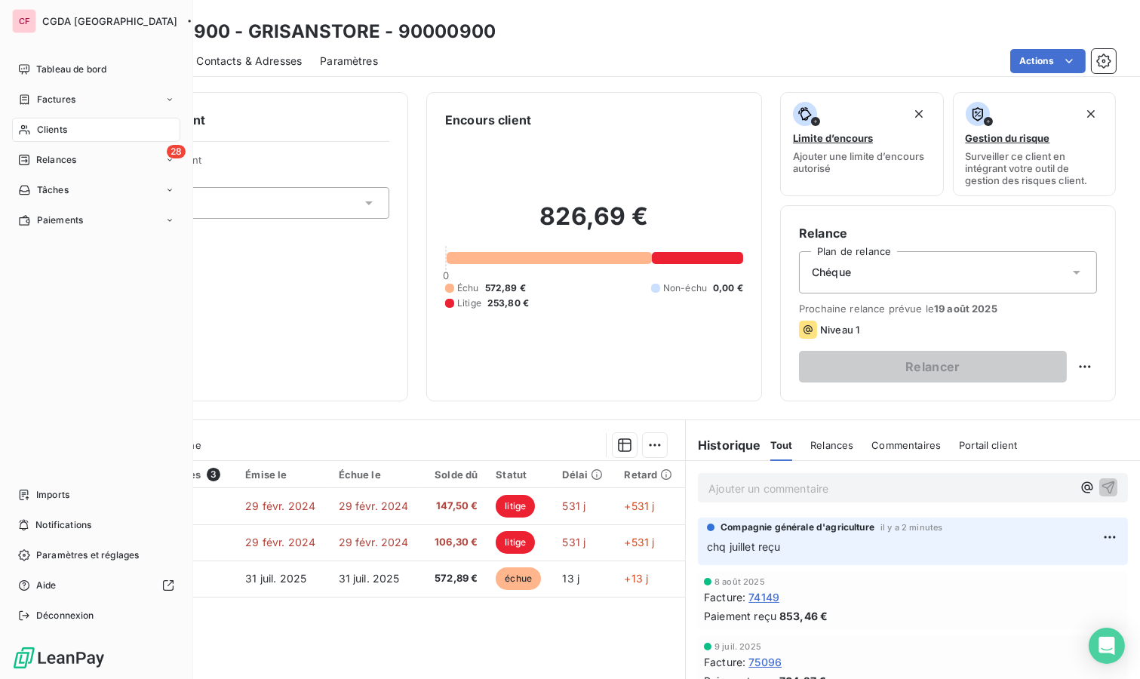
click at [60, 164] on span "Relances" at bounding box center [56, 160] width 40 height 14
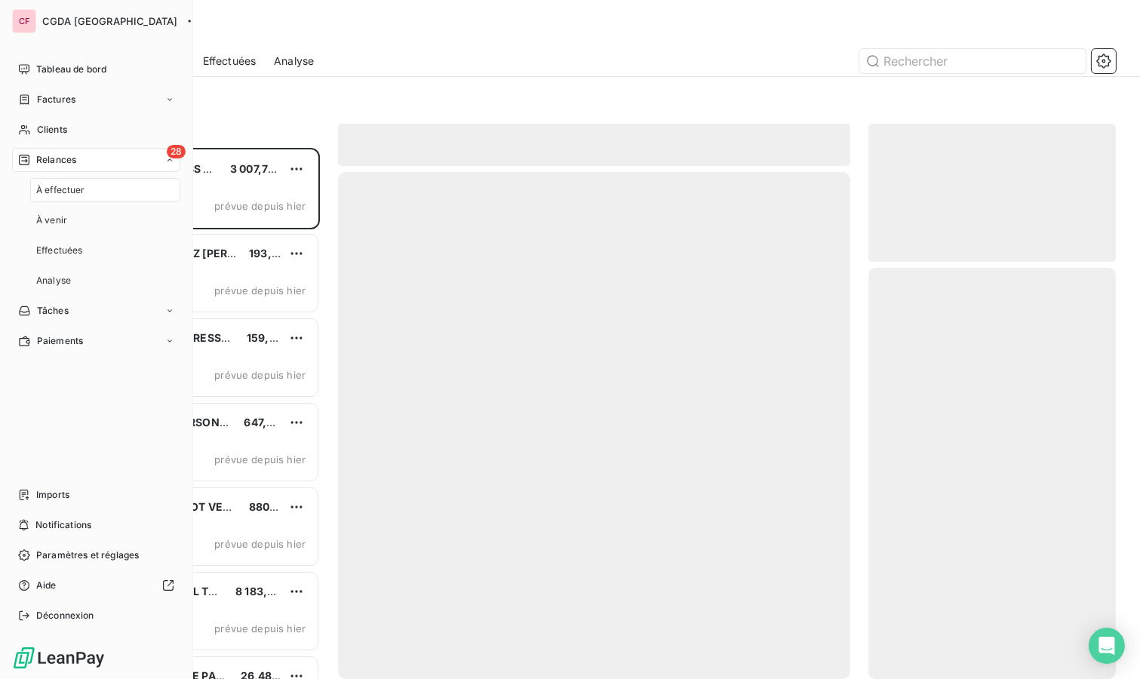
scroll to position [518, 235]
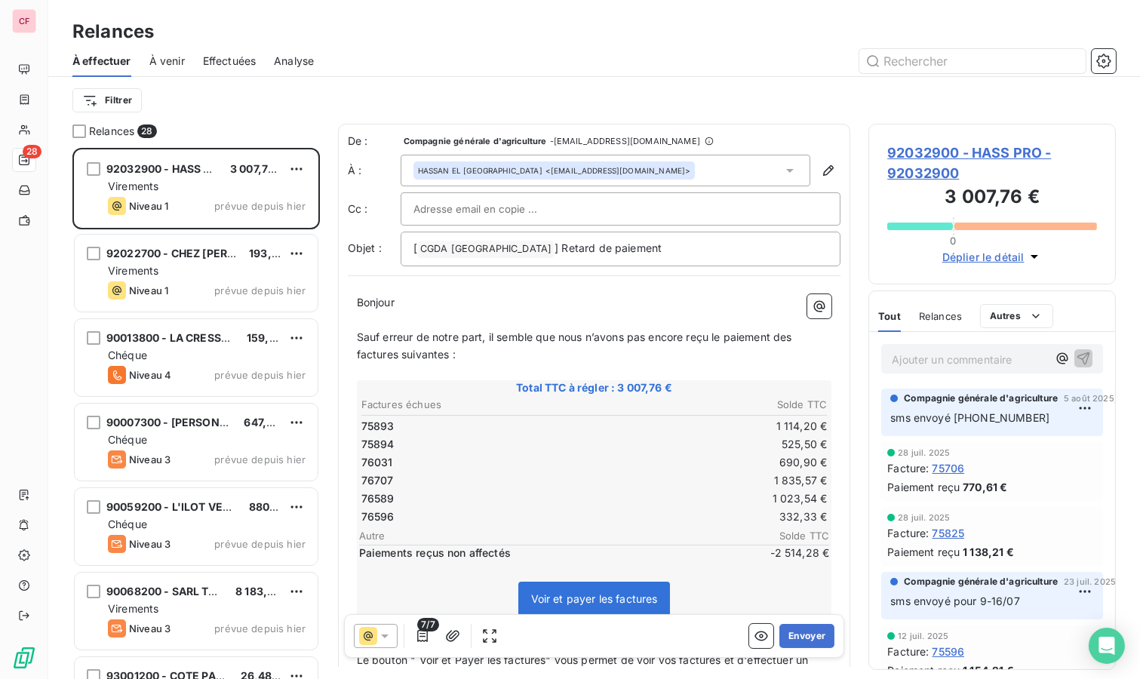
click at [219, 191] on div "Virements" at bounding box center [207, 186] width 198 height 15
click at [924, 156] on span "92032900 - HASS PRO - 92032900" at bounding box center [993, 163] width 210 height 41
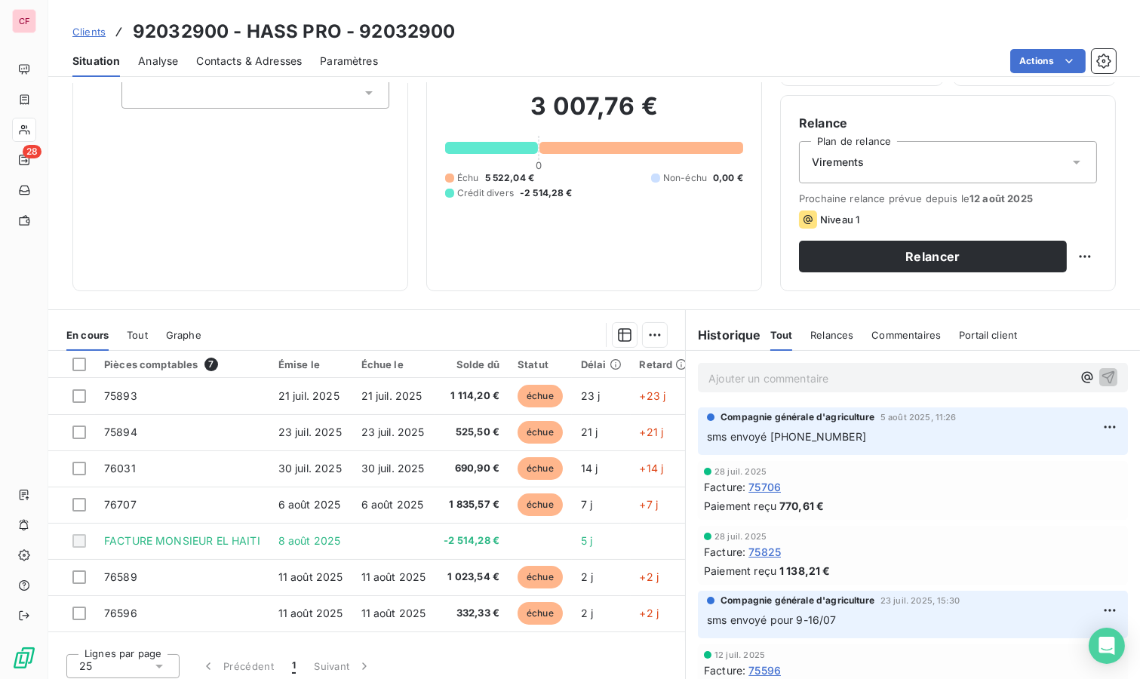
scroll to position [115, 0]
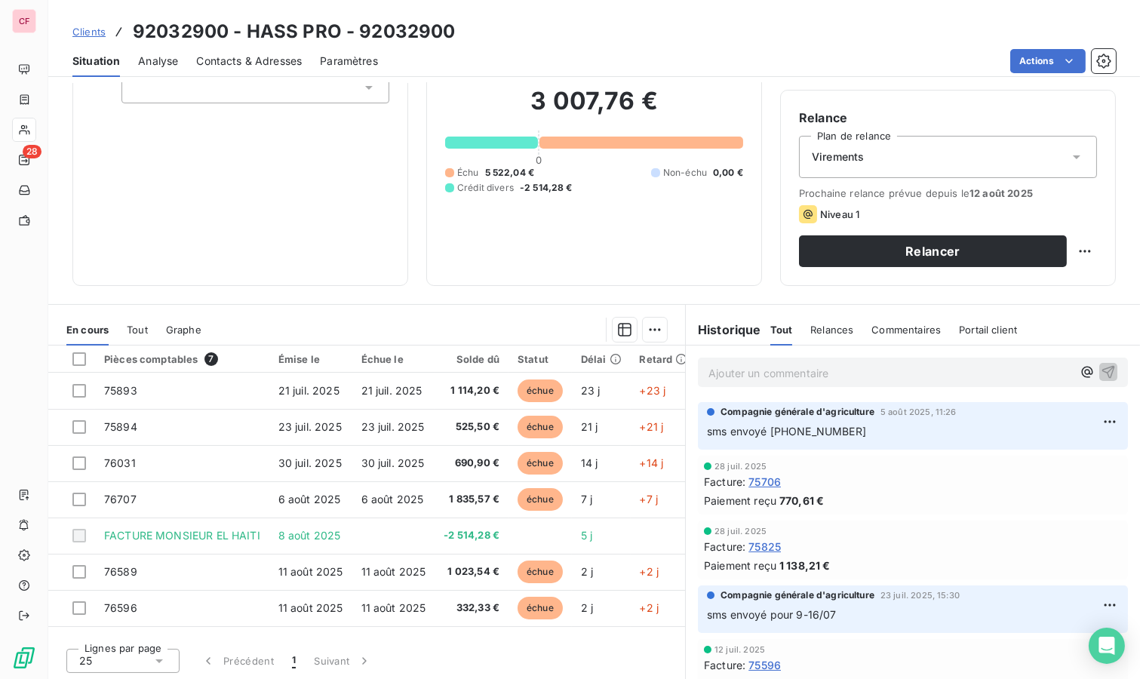
click at [721, 377] on p "Ajouter un commentaire ﻿" at bounding box center [891, 373] width 364 height 19
click at [1101, 367] on icon "button" at bounding box center [1108, 371] width 15 height 15
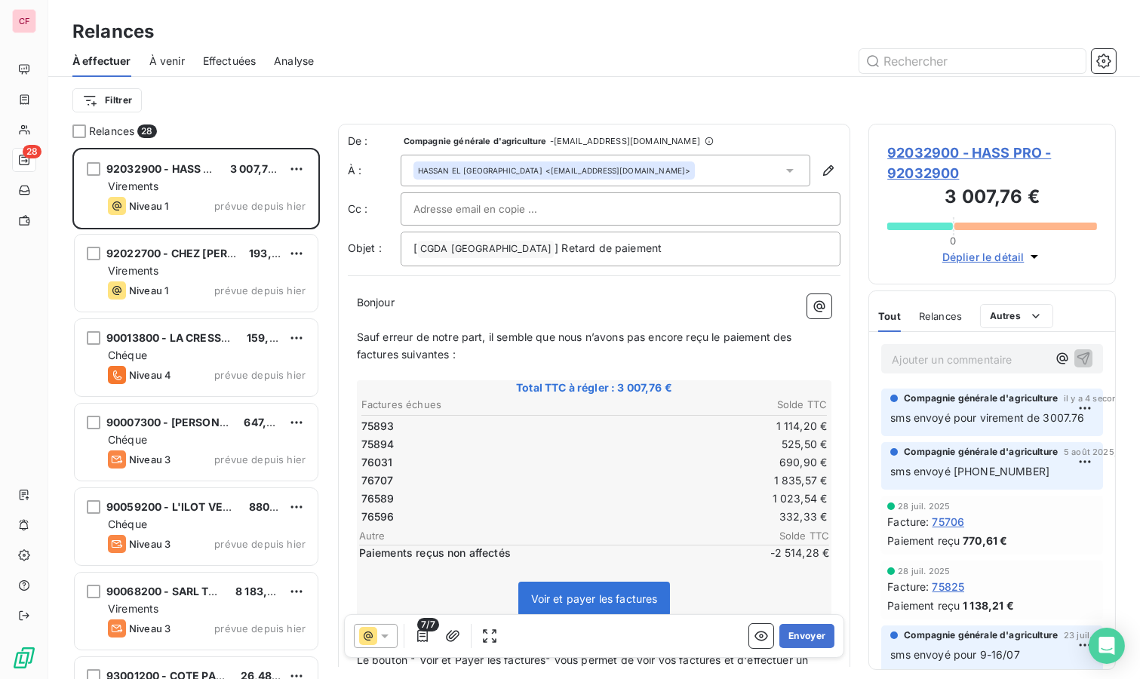
scroll to position [518, 235]
click at [305, 168] on html "CF 28 Relances À effectuer À venir Effectuées Analyse Filtrer Relances 28 92032…" at bounding box center [570, 339] width 1140 height 679
click at [279, 198] on div "Replanifier cette action" at bounding box center [232, 198] width 135 height 24
select select "7"
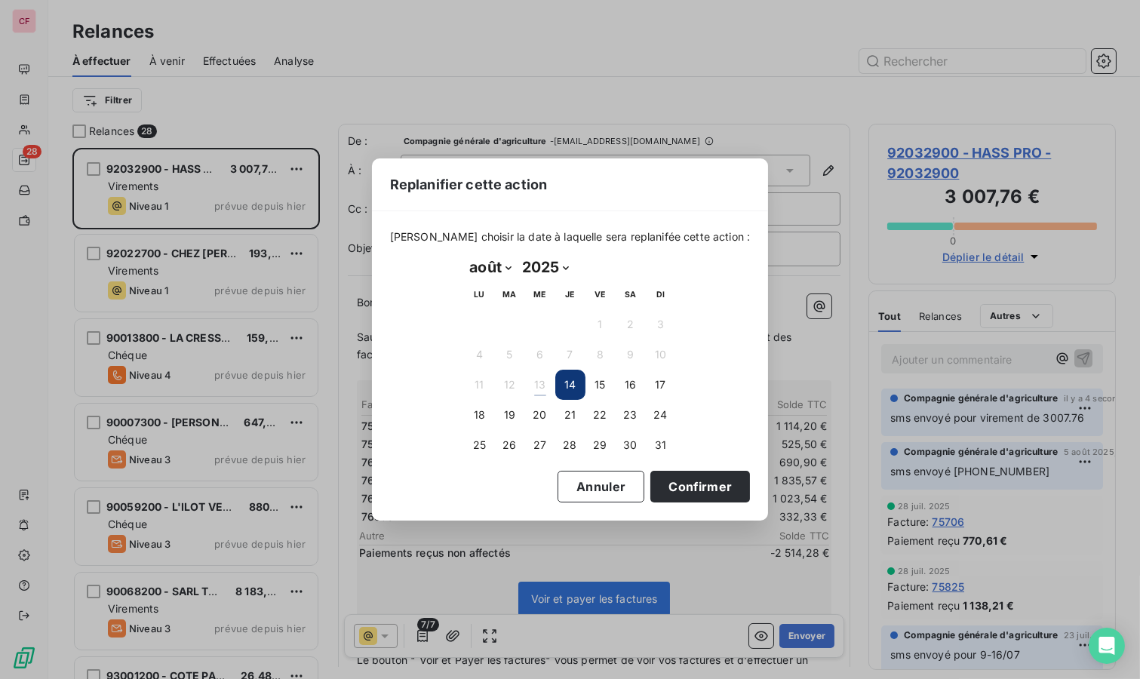
click at [518, 414] on button "19" at bounding box center [510, 415] width 30 height 30
click at [693, 480] on button "Confirmer" at bounding box center [701, 487] width 100 height 32
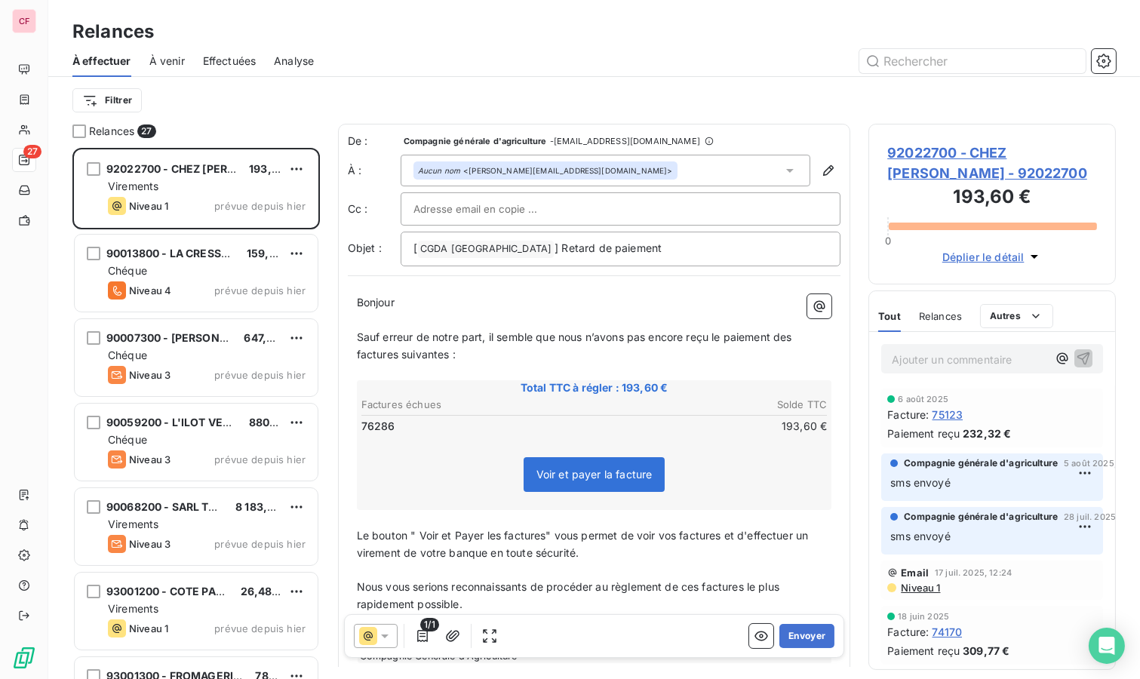
click at [910, 156] on span "92022700 - CHEZ [PERSON_NAME] - 92022700" at bounding box center [993, 163] width 210 height 41
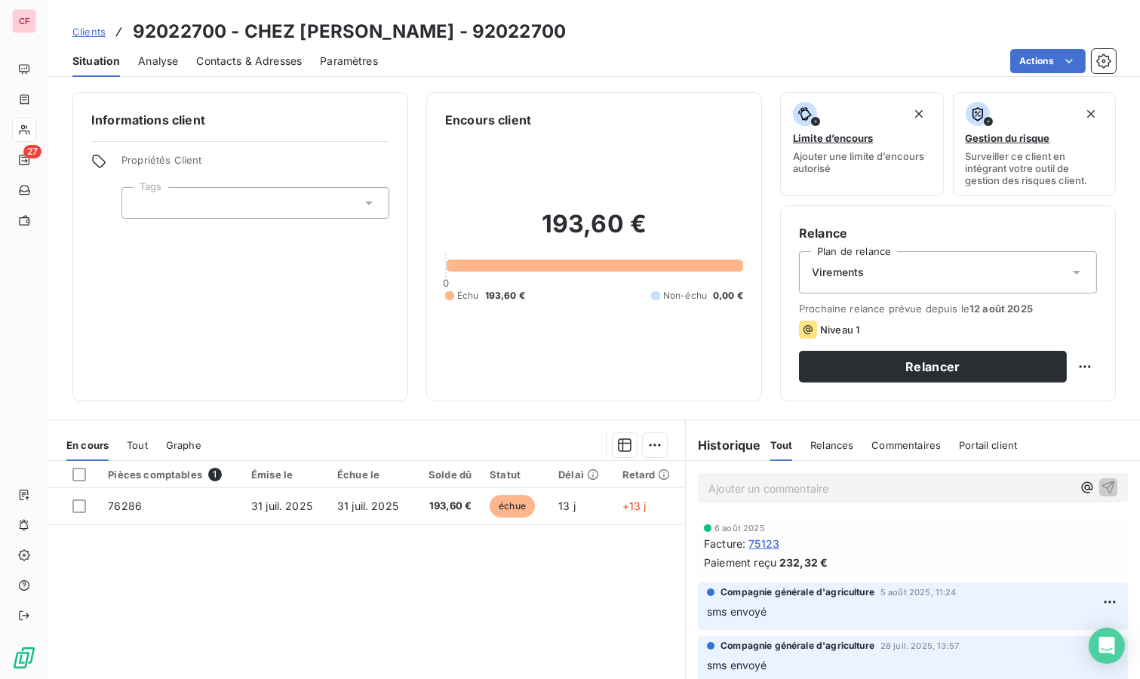
click at [783, 485] on p "Ajouter un commentaire ﻿" at bounding box center [891, 488] width 364 height 19
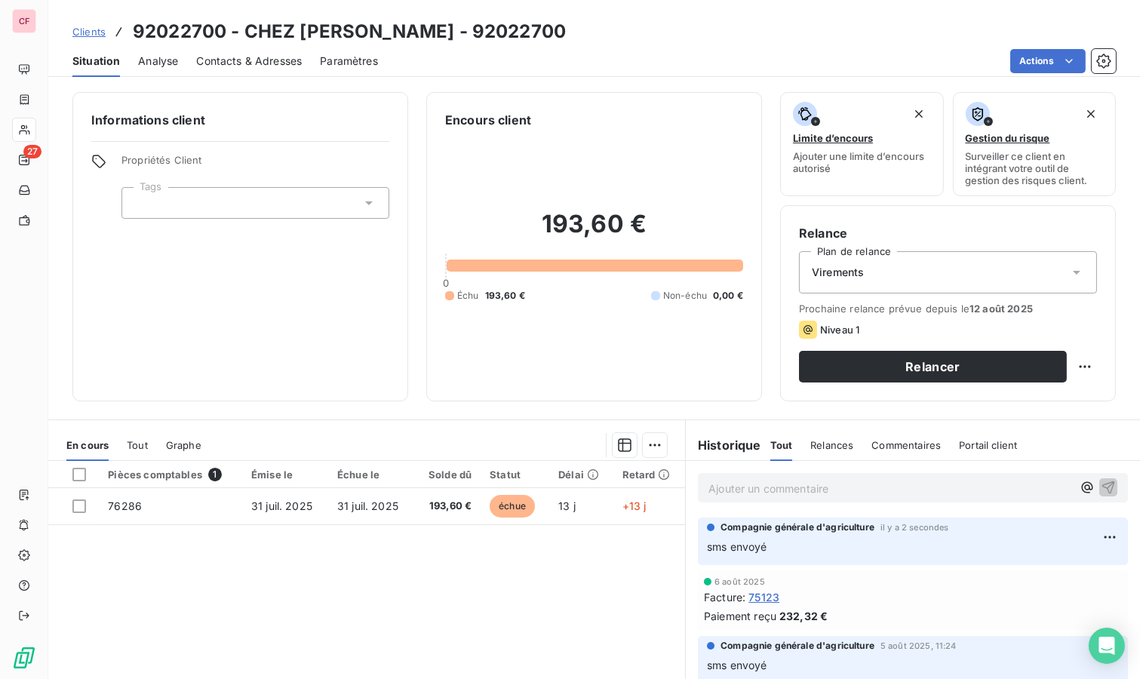
click at [1076, 367] on html "CF 27 Clients 92022700 - CHEZ [PERSON_NAME] - 92022700 Situation Analyse Contac…" at bounding box center [570, 339] width 1140 height 679
click at [1054, 395] on div "Replanifier cette action" at bounding box center [1010, 398] width 135 height 24
select select "7"
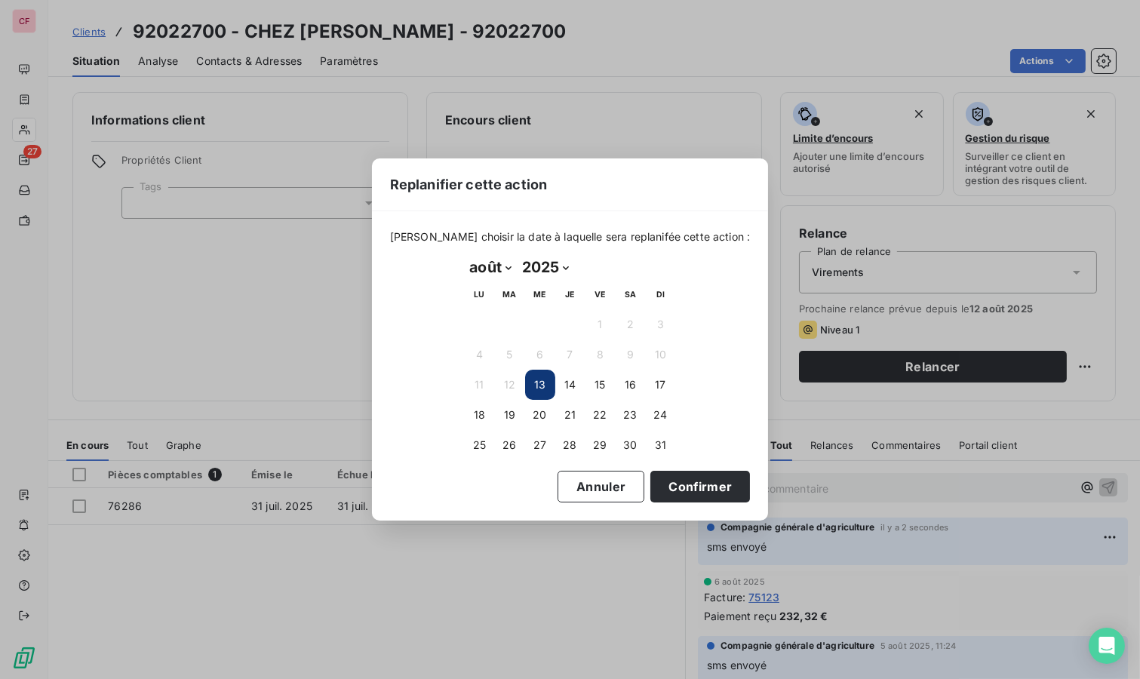
click at [506, 413] on button "19" at bounding box center [510, 415] width 30 height 30
click at [699, 491] on button "Confirmer" at bounding box center [701, 487] width 100 height 32
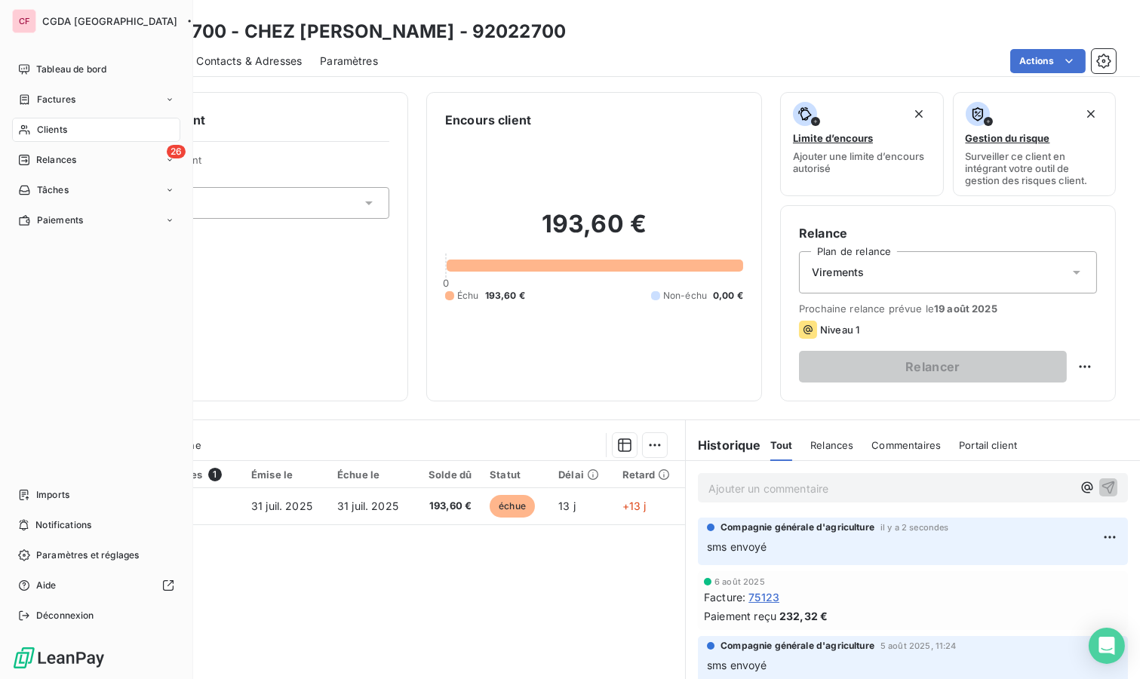
click at [29, 152] on div "26 Relances" at bounding box center [96, 160] width 168 height 24
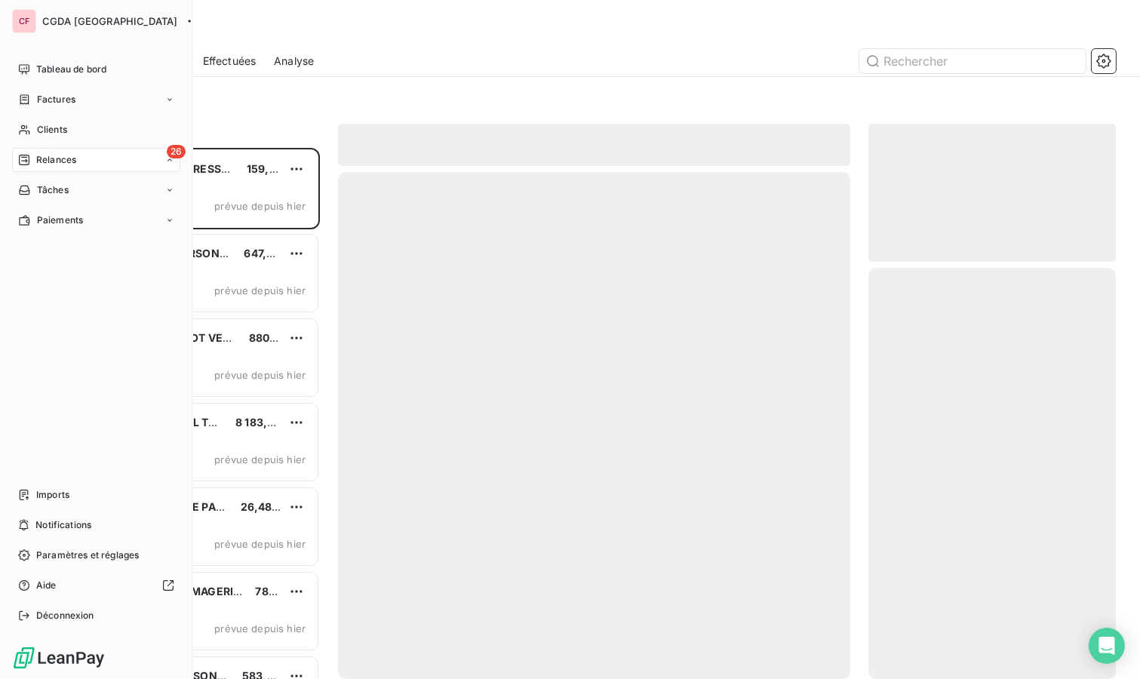
scroll to position [518, 235]
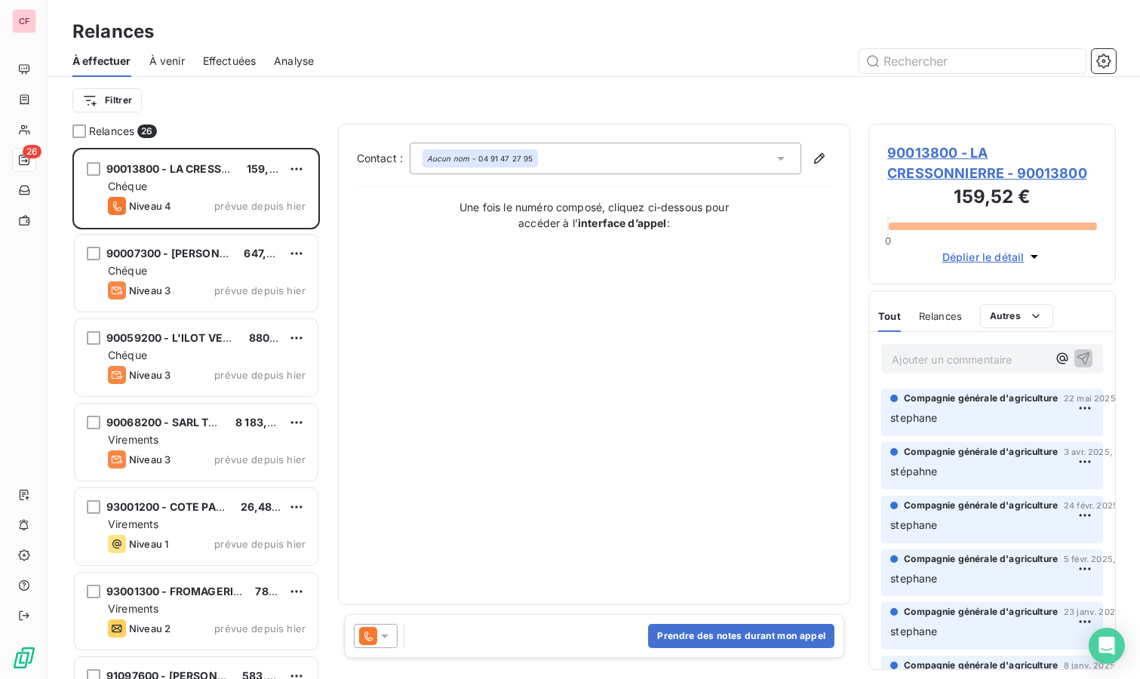
click at [251, 200] on span "prévue depuis hier" at bounding box center [259, 206] width 91 height 12
click at [177, 274] on div "Chéque" at bounding box center [207, 270] width 198 height 15
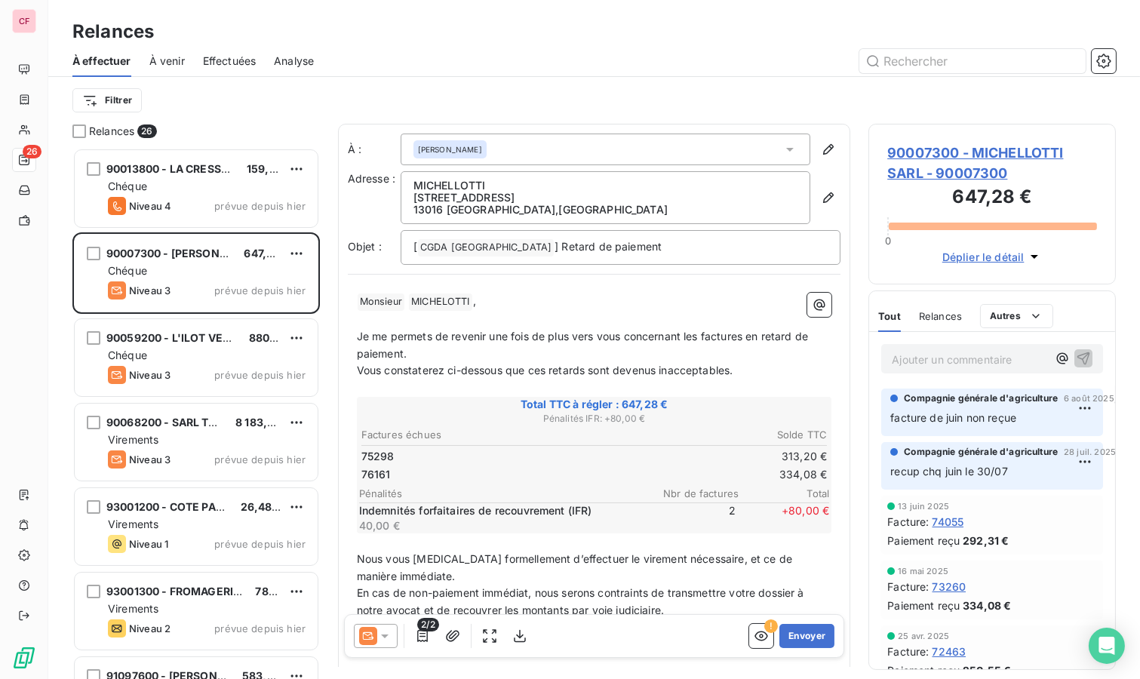
click at [943, 152] on span "90007300 - MICHELLOTTI SARL - 90007300" at bounding box center [993, 163] width 210 height 41
click at [248, 432] on div "Virements" at bounding box center [207, 439] width 198 height 15
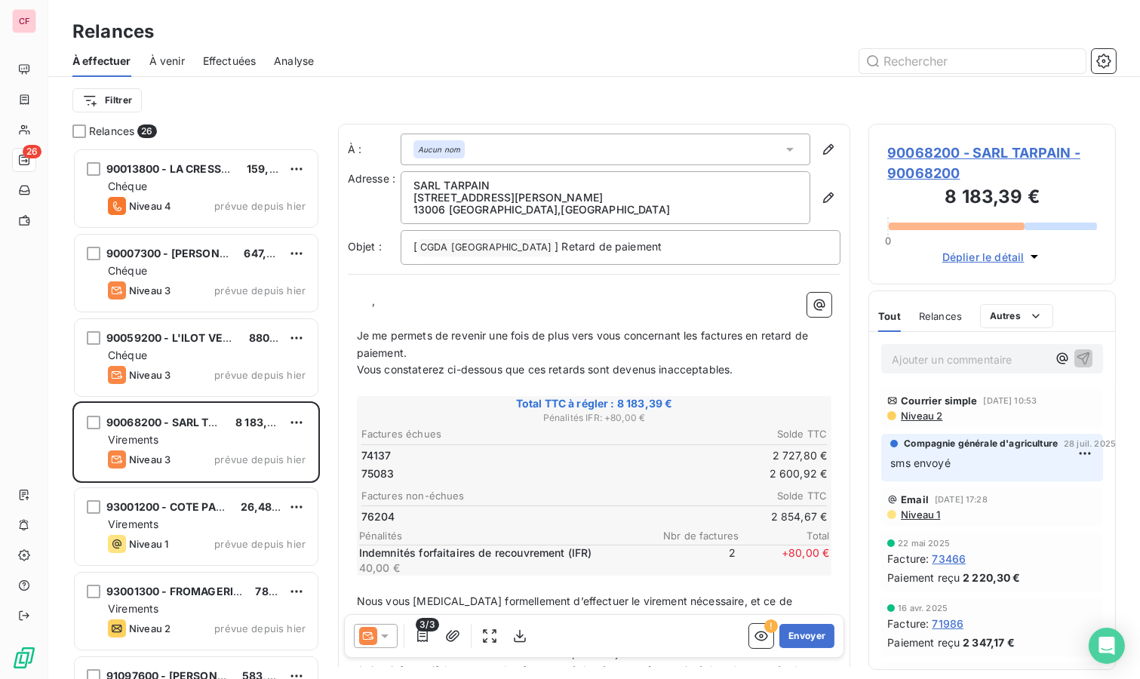
click at [291, 423] on html "CF 26 Relances À effectuer À venir Effectuées Analyse Filtrer Relances 26 90013…" at bounding box center [570, 339] width 1140 height 679
click at [941, 365] on html "CF 26 Relances À effectuer À venir Effectuées Analyse Filtrer Relances 26 90013…" at bounding box center [570, 339] width 1140 height 679
click at [939, 367] on p "Ajouter un commentaire ﻿" at bounding box center [969, 359] width 155 height 19
click at [300, 423] on html "CF 26 Relances À effectuer À venir Effectuées Analyse Filtrer Relances 26 90013…" at bounding box center [570, 339] width 1140 height 679
click at [268, 450] on div "Replanifier cette action" at bounding box center [232, 452] width 135 height 24
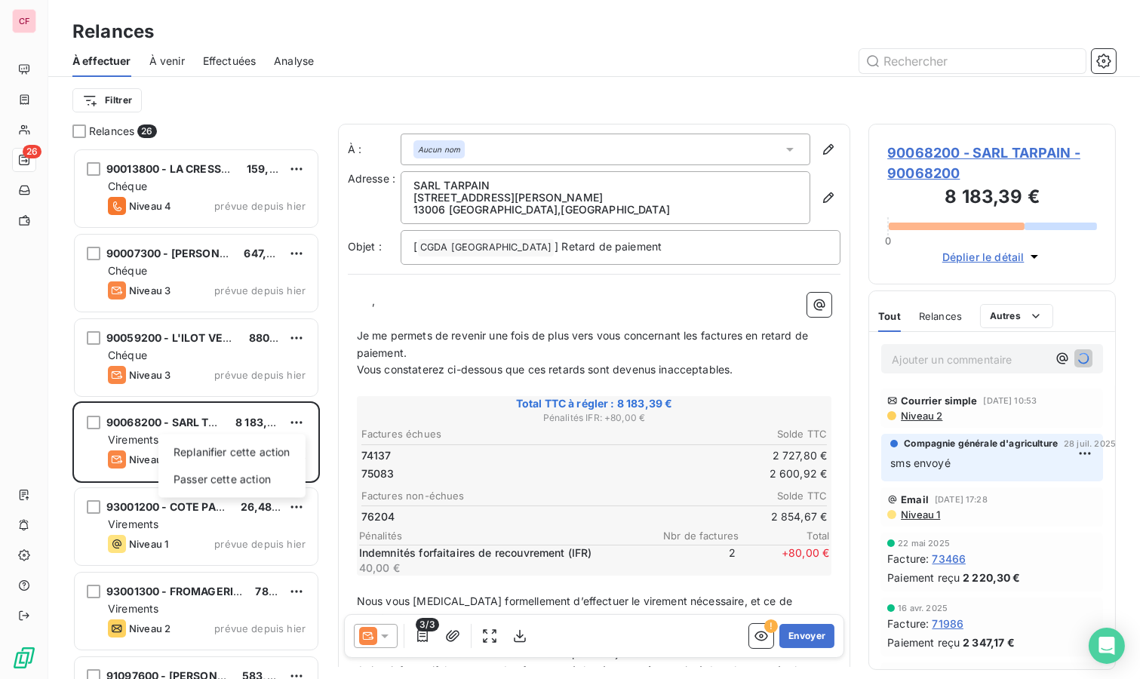
select select "7"
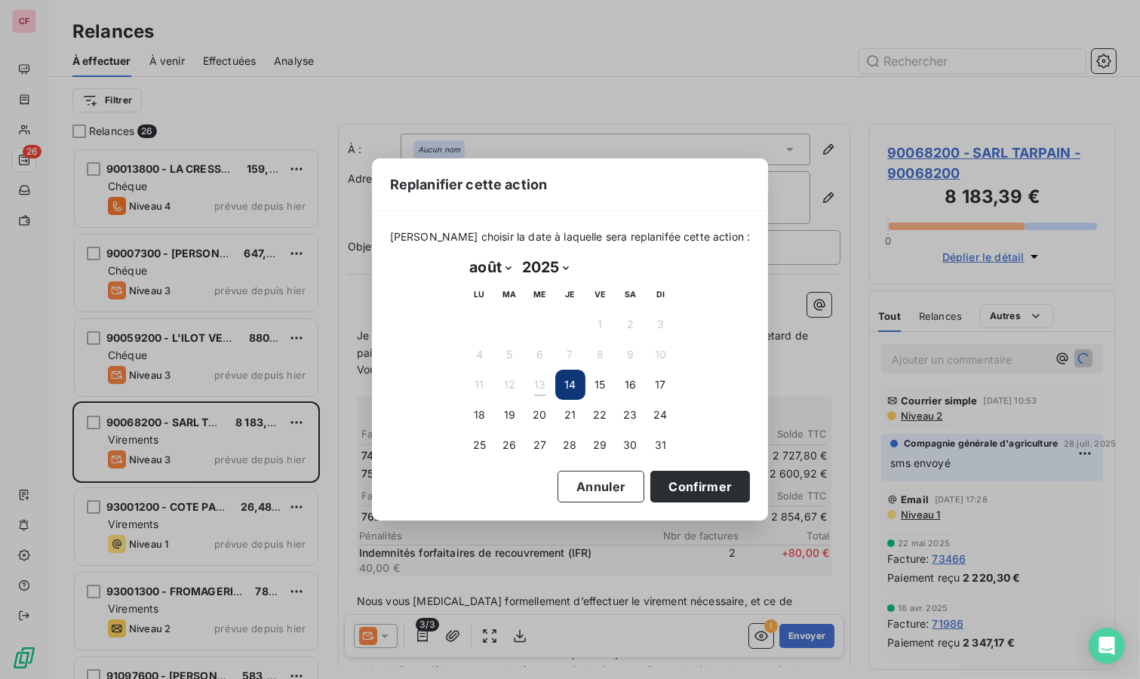
click at [507, 417] on button "19" at bounding box center [510, 415] width 30 height 30
click at [695, 491] on button "Confirmer" at bounding box center [701, 487] width 100 height 32
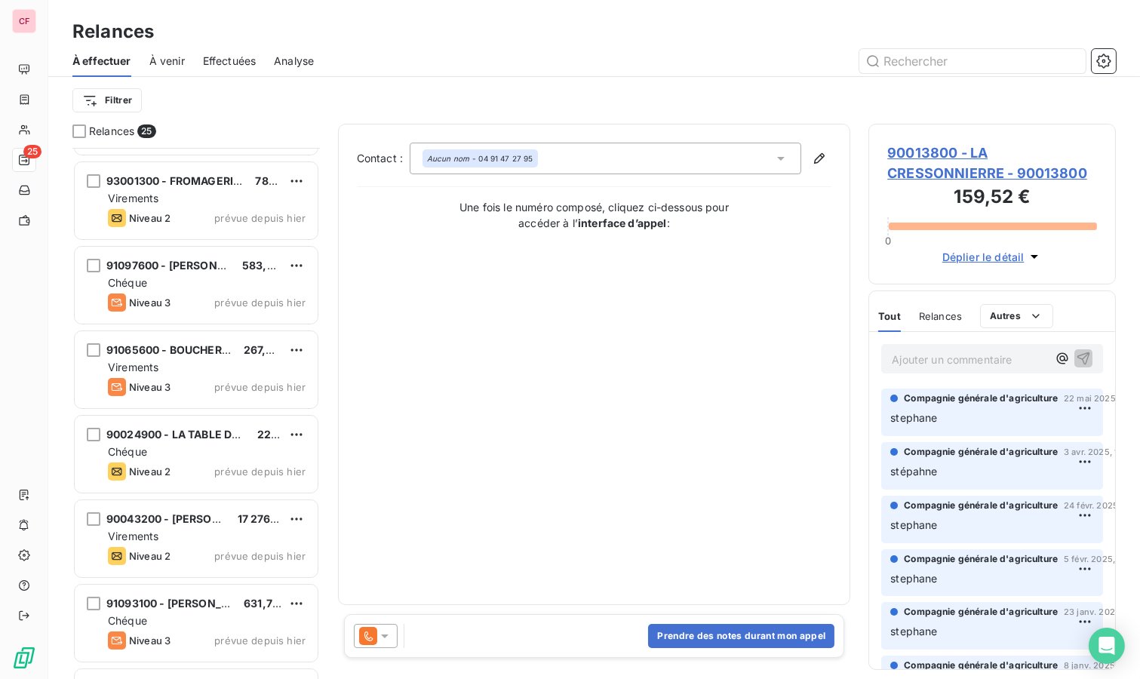
scroll to position [336, 0]
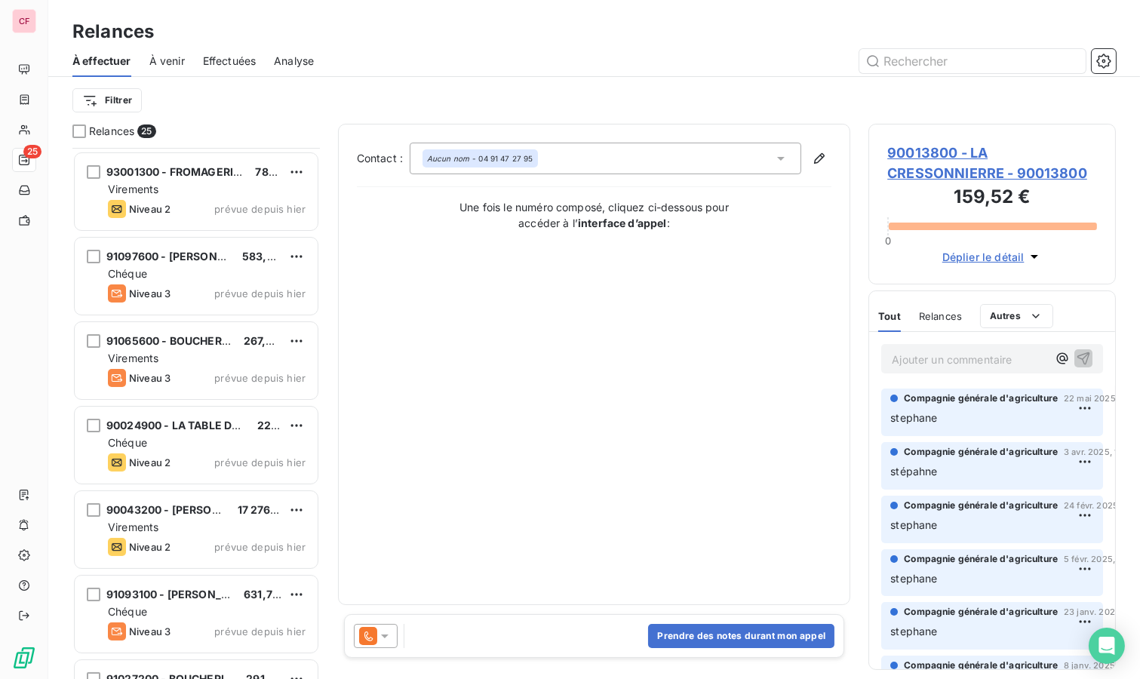
click at [196, 518] on div "90043200 - [PERSON_NAME] 17 276,15 € Virements Niveau 2 prévue depuis [DATE]" at bounding box center [196, 529] width 243 height 77
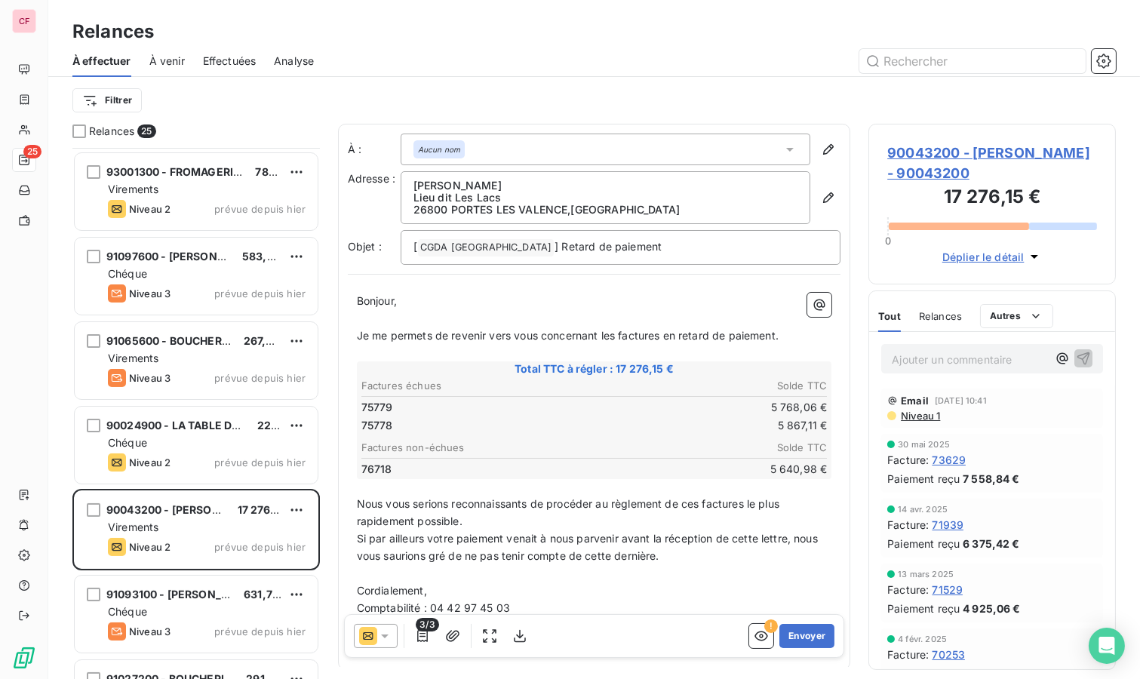
click at [297, 511] on html "CF 25 Relances À effectuer À venir Effectuées Analyse Filtrer Relances 25 90059…" at bounding box center [570, 339] width 1140 height 679
click at [256, 537] on div "Replanifier cette action" at bounding box center [232, 540] width 135 height 24
select select "7"
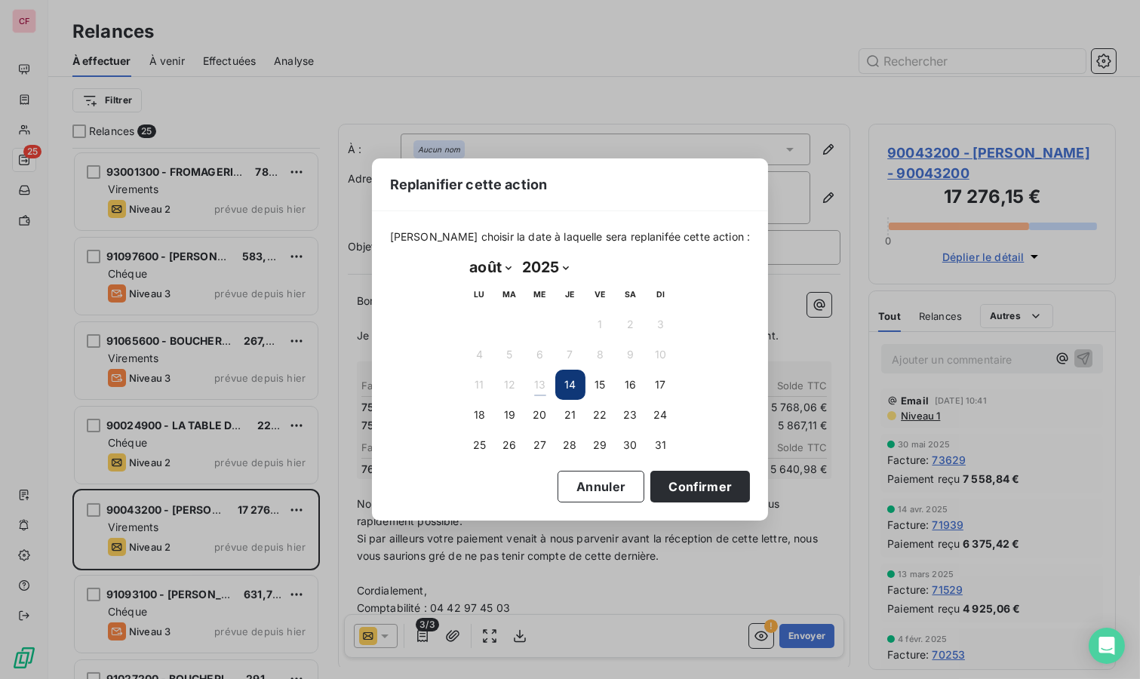
click at [513, 415] on button "19" at bounding box center [510, 415] width 30 height 30
click at [676, 494] on button "Confirmer" at bounding box center [701, 487] width 100 height 32
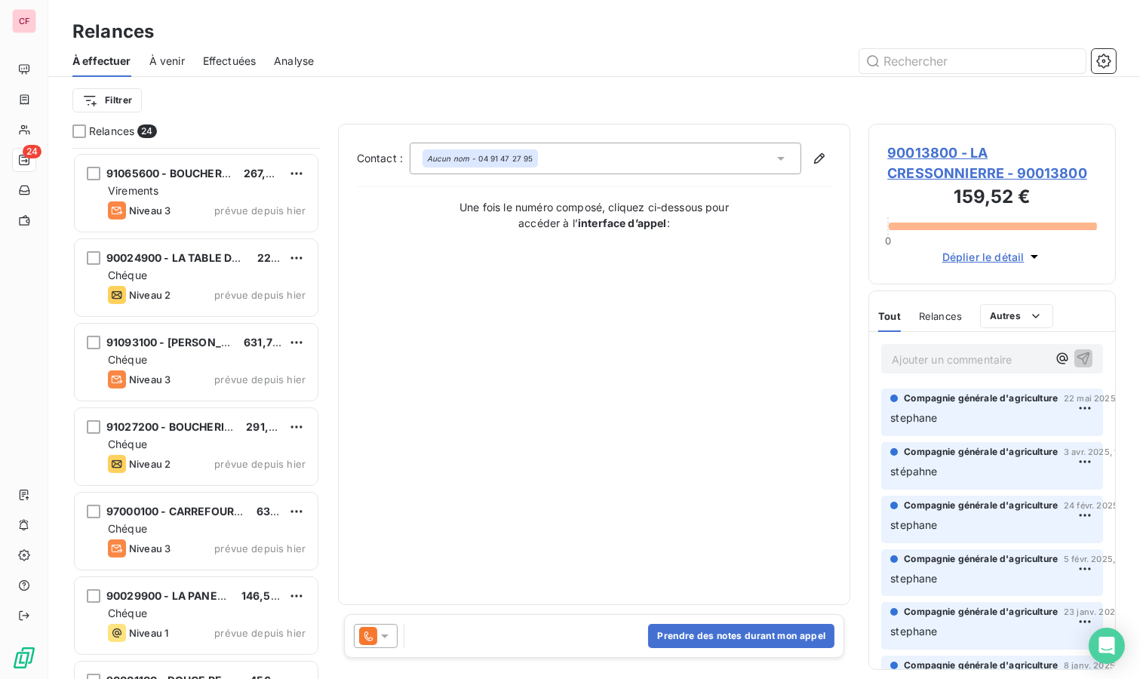
scroll to position [587, 0]
click at [195, 463] on div "Niveau 3 prévue depuis hier" at bounding box center [207, 465] width 198 height 18
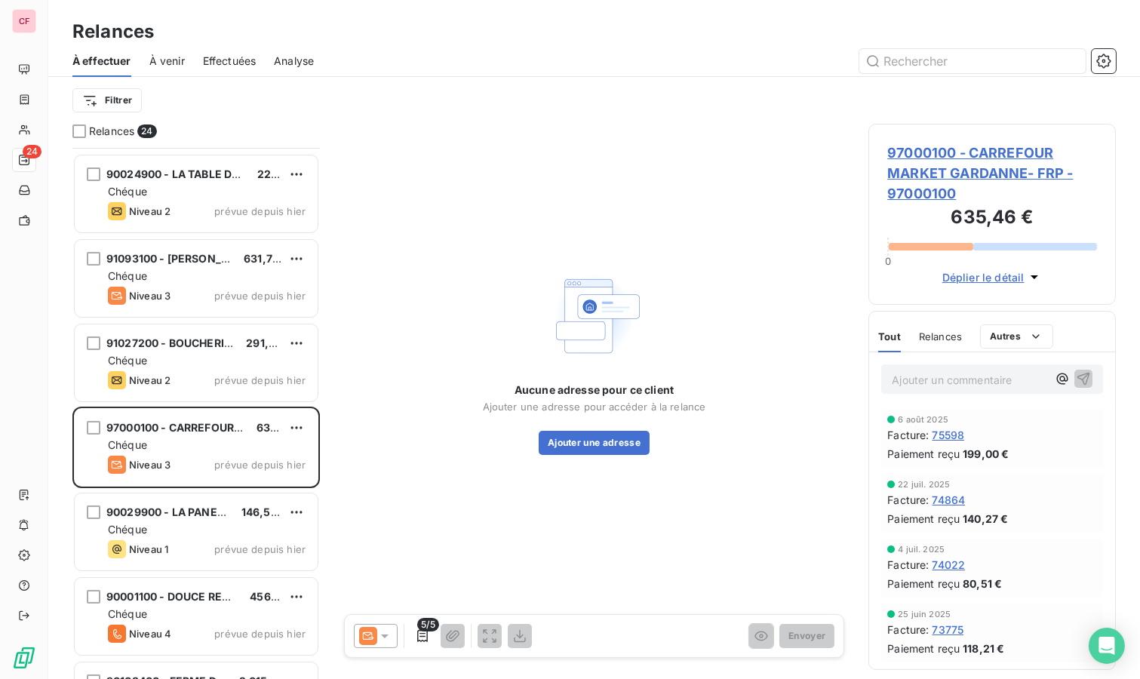
click at [297, 424] on html "CF 24 Relances À effectuer À venir Effectuées Analyse Filtrer Relances 24 91097…" at bounding box center [570, 339] width 1140 height 679
click at [253, 457] on div "Replanifier cette action" at bounding box center [232, 457] width 135 height 24
select select "7"
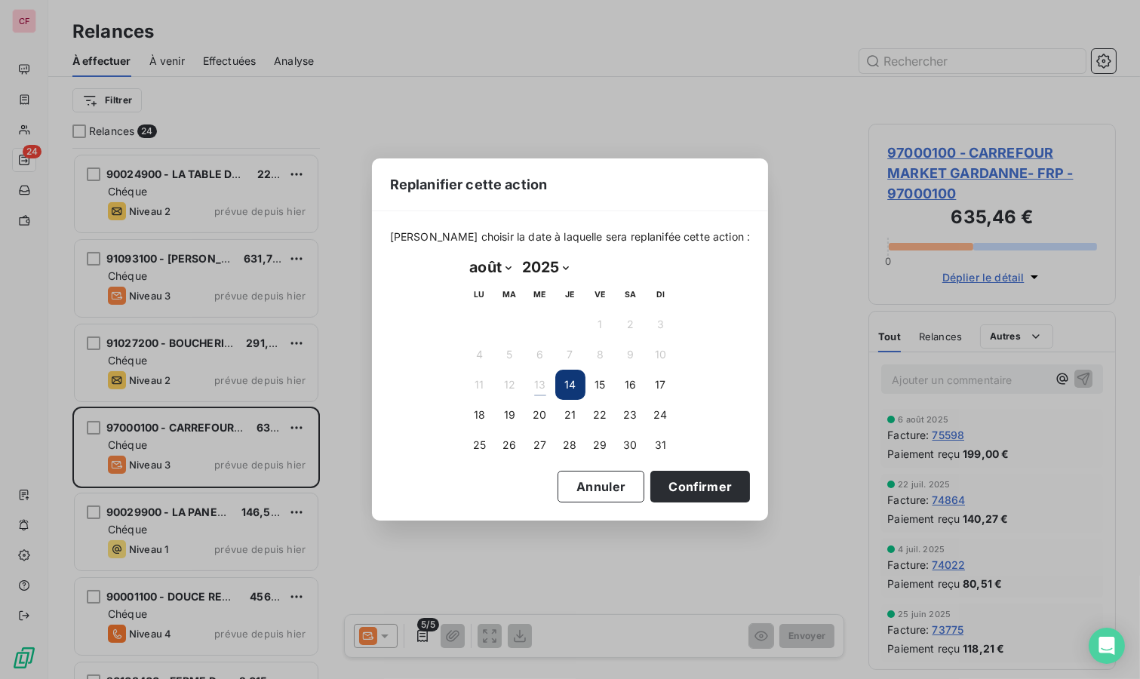
click at [604, 386] on button "15" at bounding box center [601, 385] width 30 height 30
click at [964, 152] on div "Replanifier cette action [PERSON_NAME] choisir la date à laquelle sera replanif…" at bounding box center [570, 339] width 1140 height 679
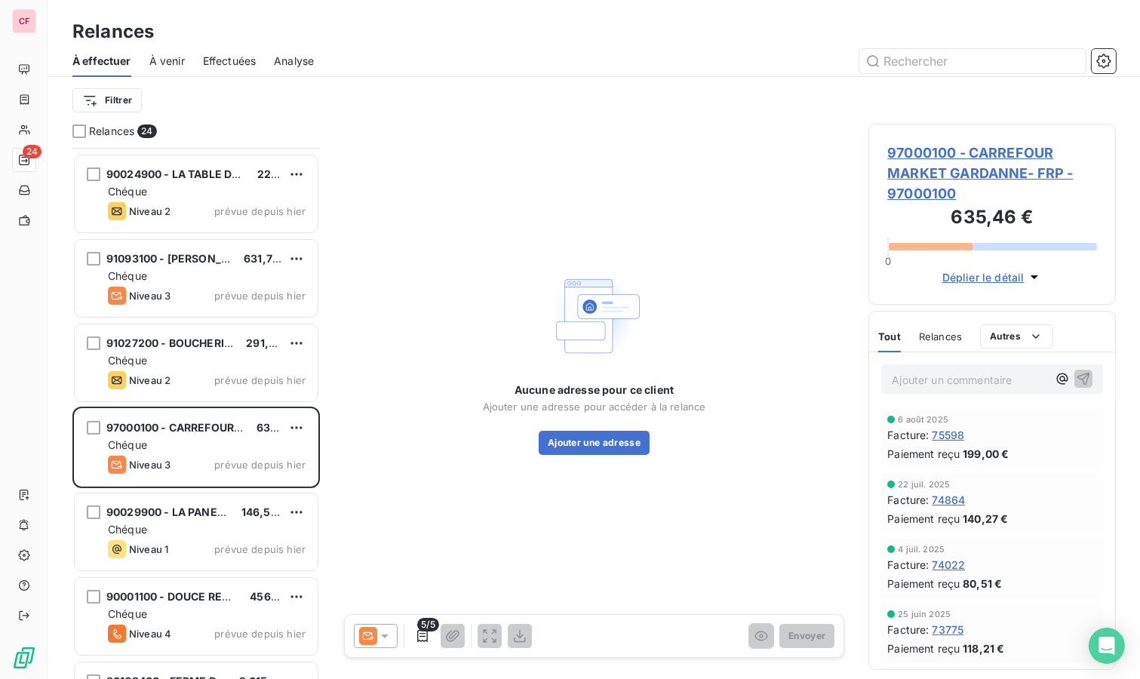
click at [929, 175] on span "97000100 - CARREFOUR MARKET GARDANNE- FRP - 97000100" at bounding box center [993, 173] width 210 height 61
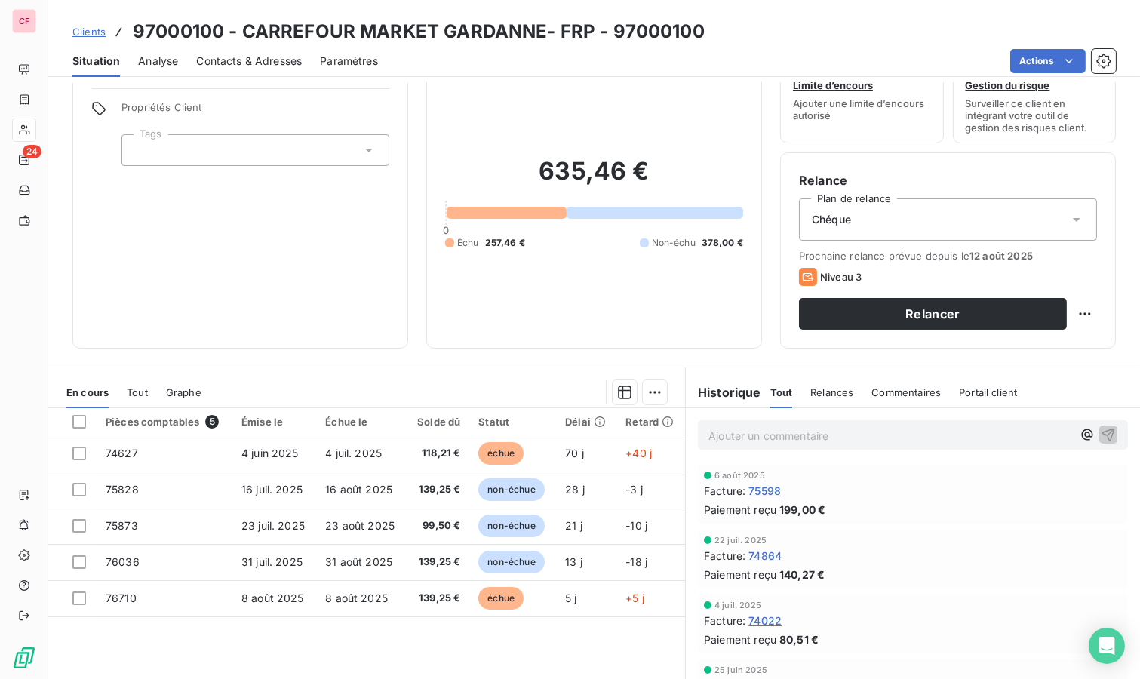
scroll to position [84, 0]
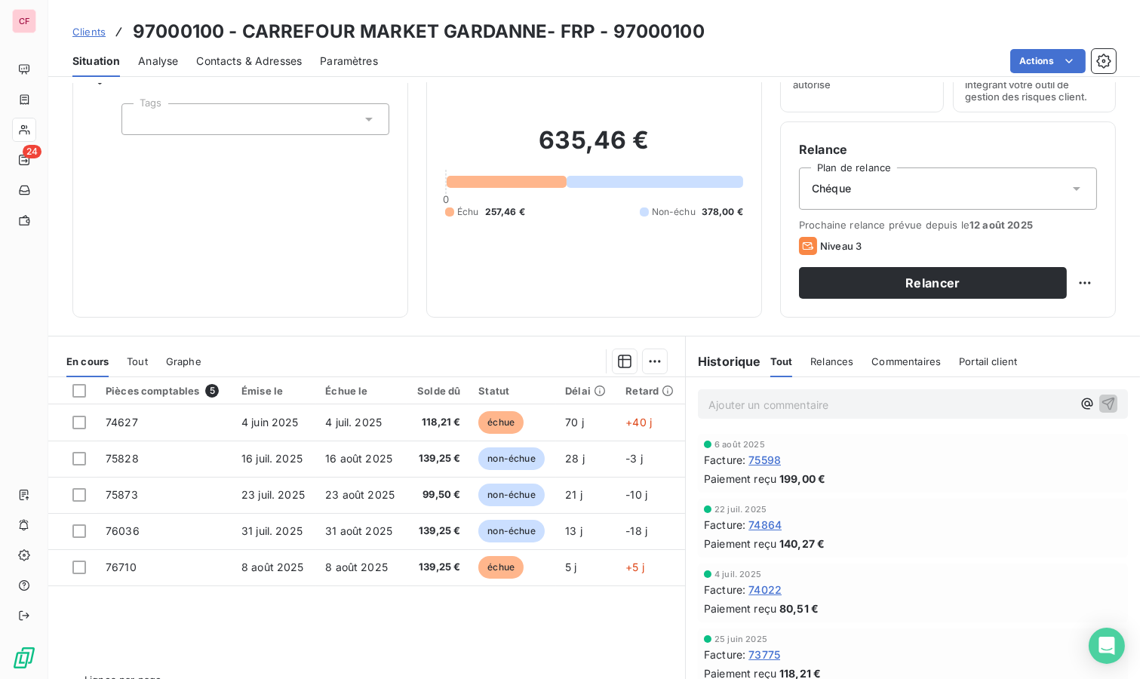
click at [832, 278] on button "Relancer" at bounding box center [933, 283] width 268 height 32
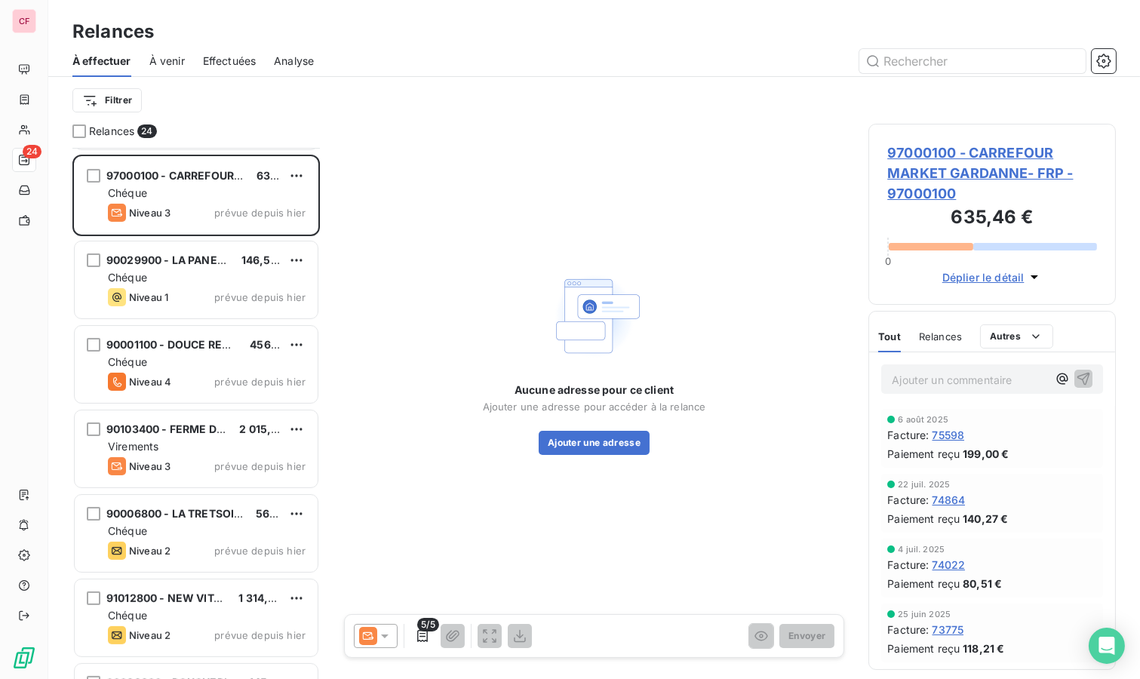
scroll to position [838, 0]
click at [195, 357] on div "Chéque" at bounding box center [207, 362] width 198 height 15
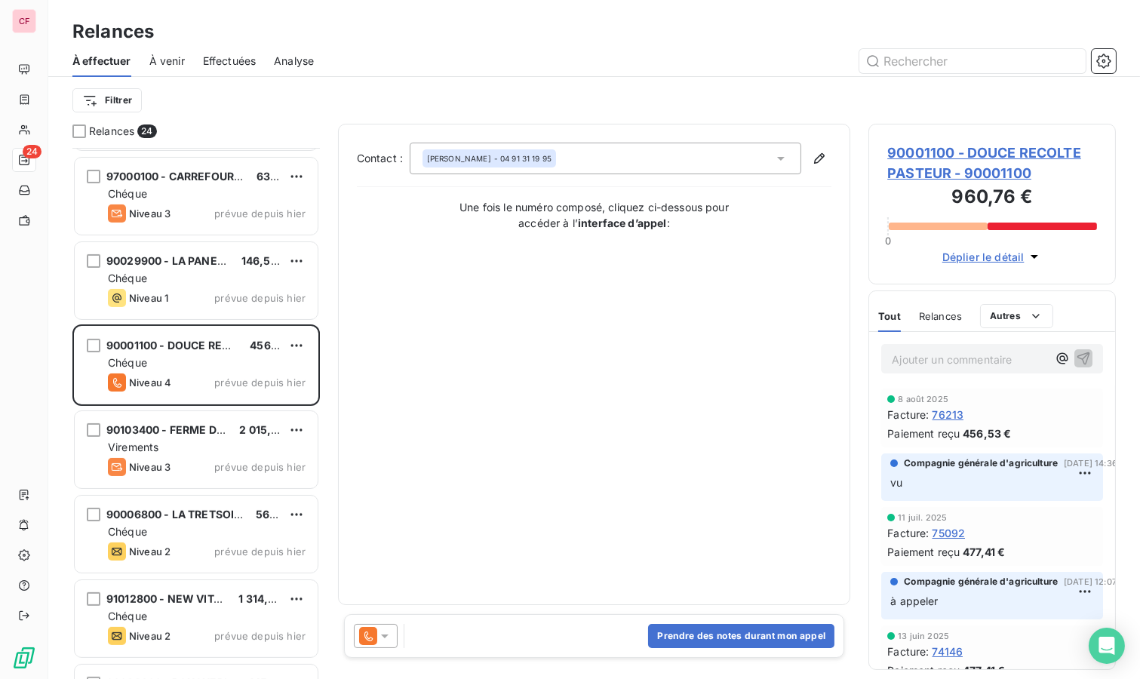
click at [922, 171] on span "90001100 - DOUCE RECOLTE PASTEUR - 90001100" at bounding box center [993, 163] width 210 height 41
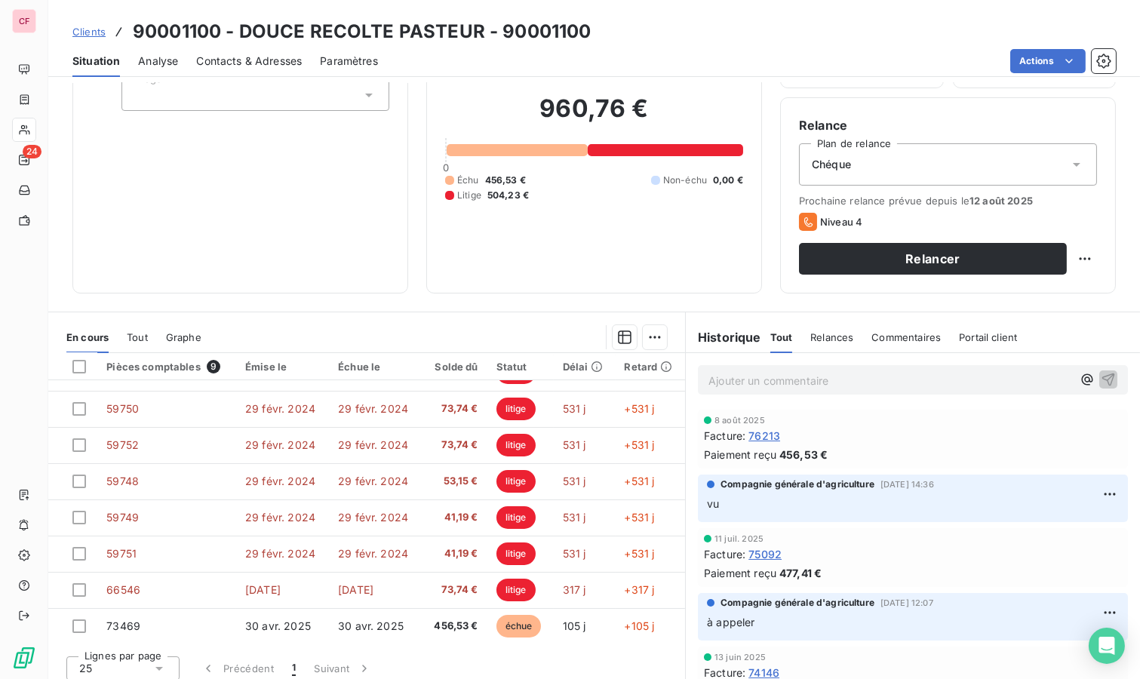
scroll to position [115, 0]
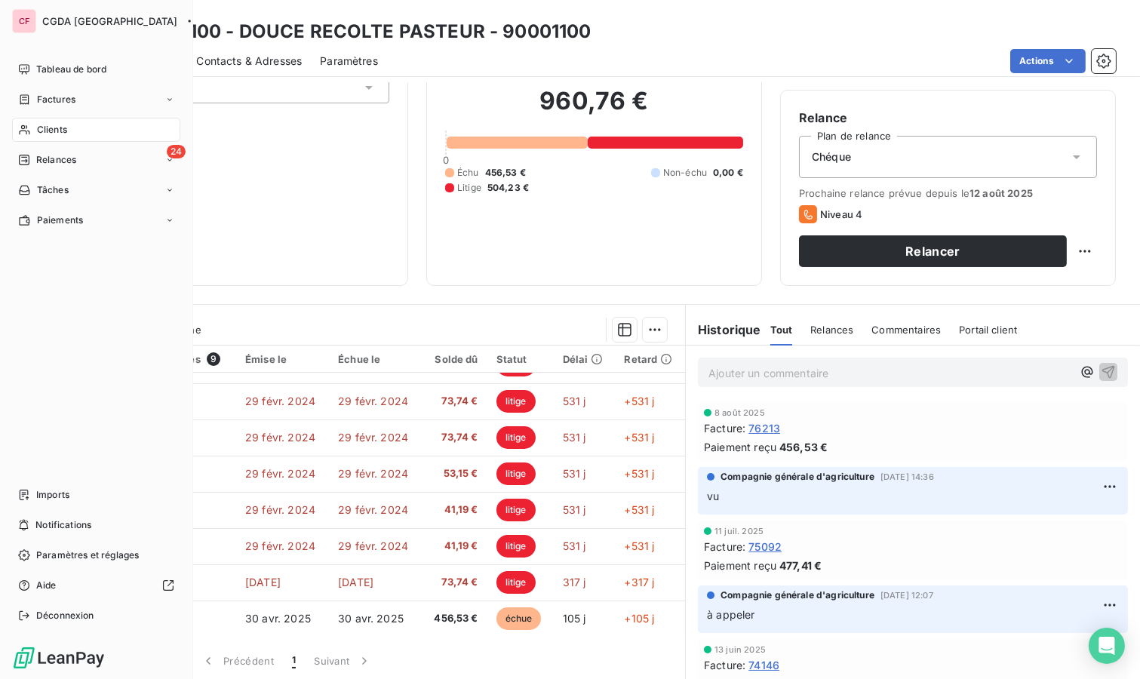
click at [38, 161] on span "Relances" at bounding box center [56, 160] width 40 height 14
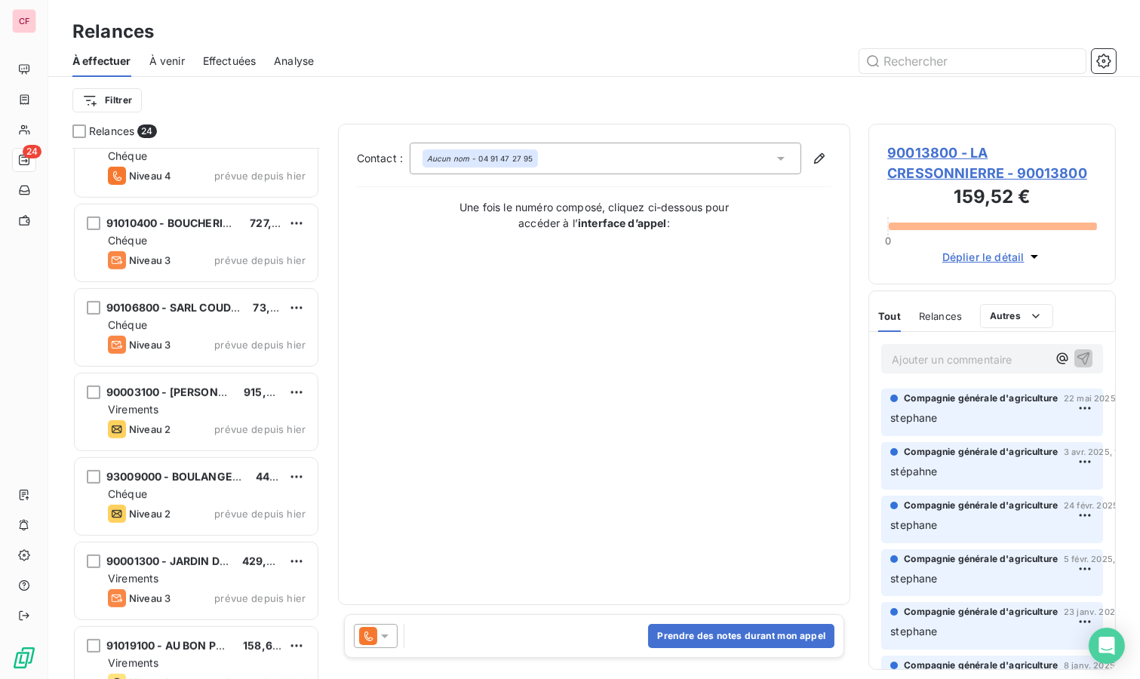
scroll to position [1497, 0]
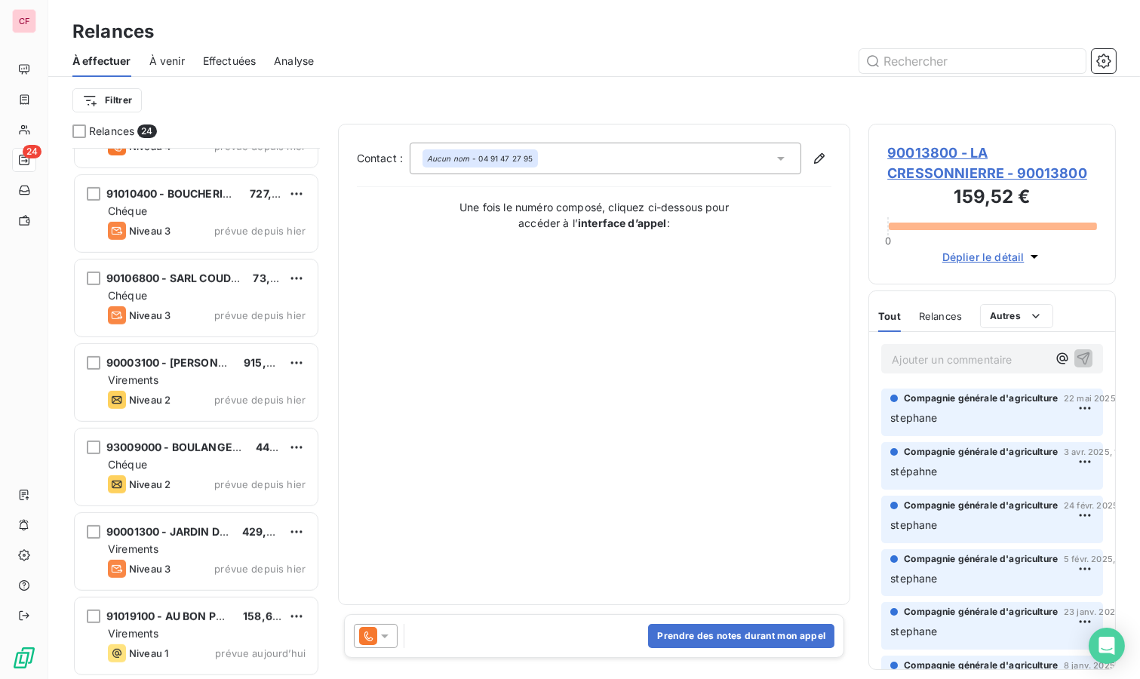
click at [214, 525] on div "90001300 - JARDIN D'EDEN" at bounding box center [168, 532] width 124 height 15
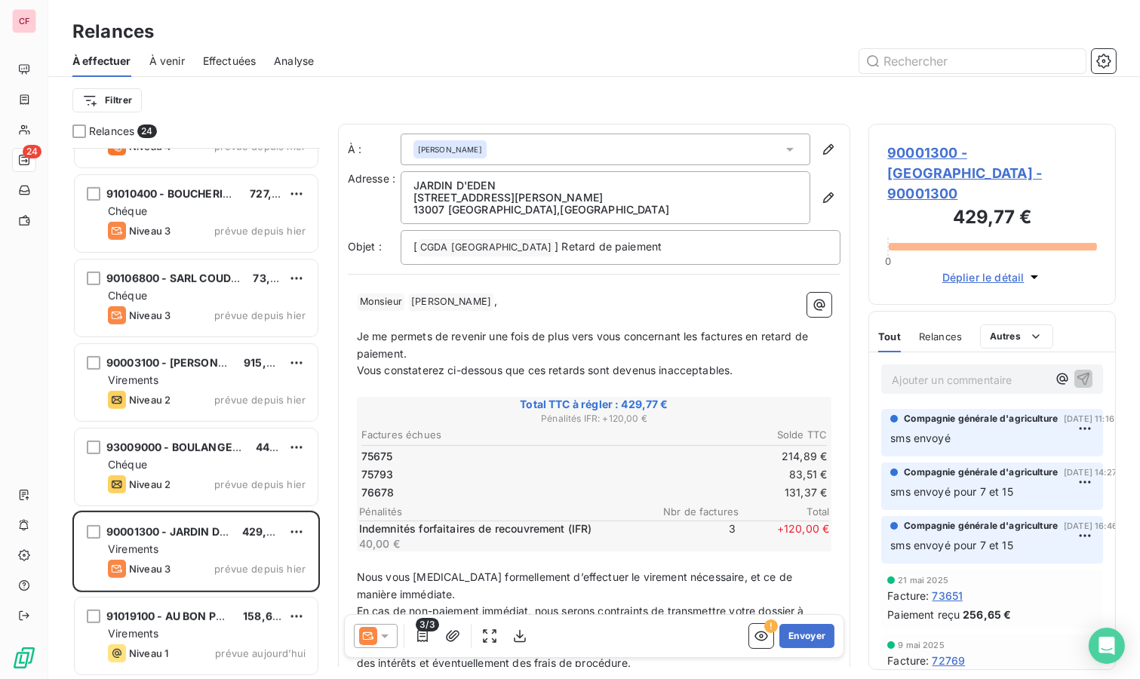
click at [927, 148] on span "90001300 - [GEOGRAPHIC_DATA] - 90001300" at bounding box center [993, 173] width 210 height 61
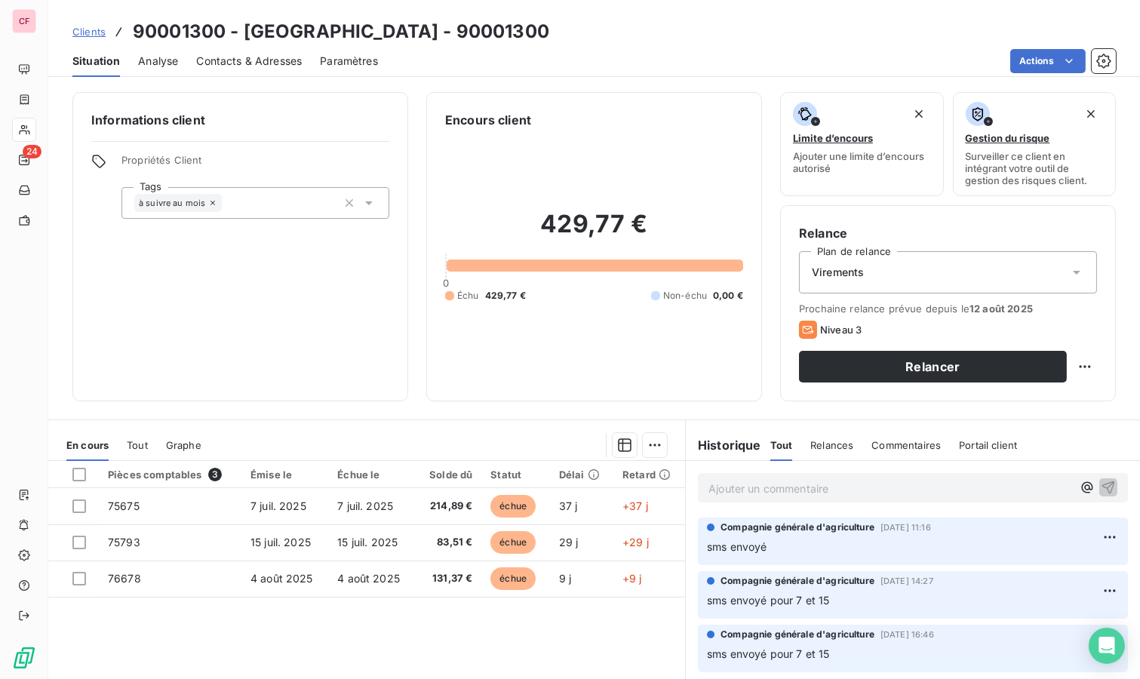
click at [1073, 366] on html "CF 24 Clients 90001300 - JARDIN D'EDEN - 90001300 Situation Analyse Contacts & …" at bounding box center [570, 339] width 1140 height 679
click at [1048, 406] on div "Replanifier cette action" at bounding box center [1010, 398] width 135 height 24
select select "7"
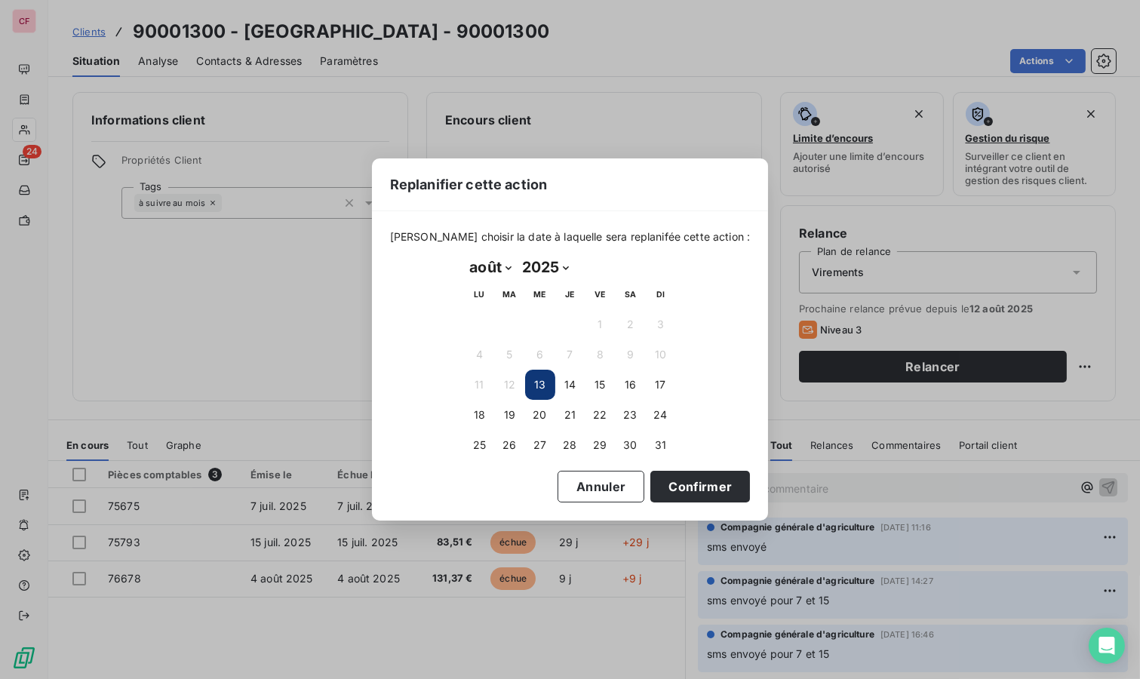
click at [510, 411] on button "19" at bounding box center [510, 415] width 30 height 30
click at [669, 485] on button "Confirmer" at bounding box center [701, 487] width 100 height 32
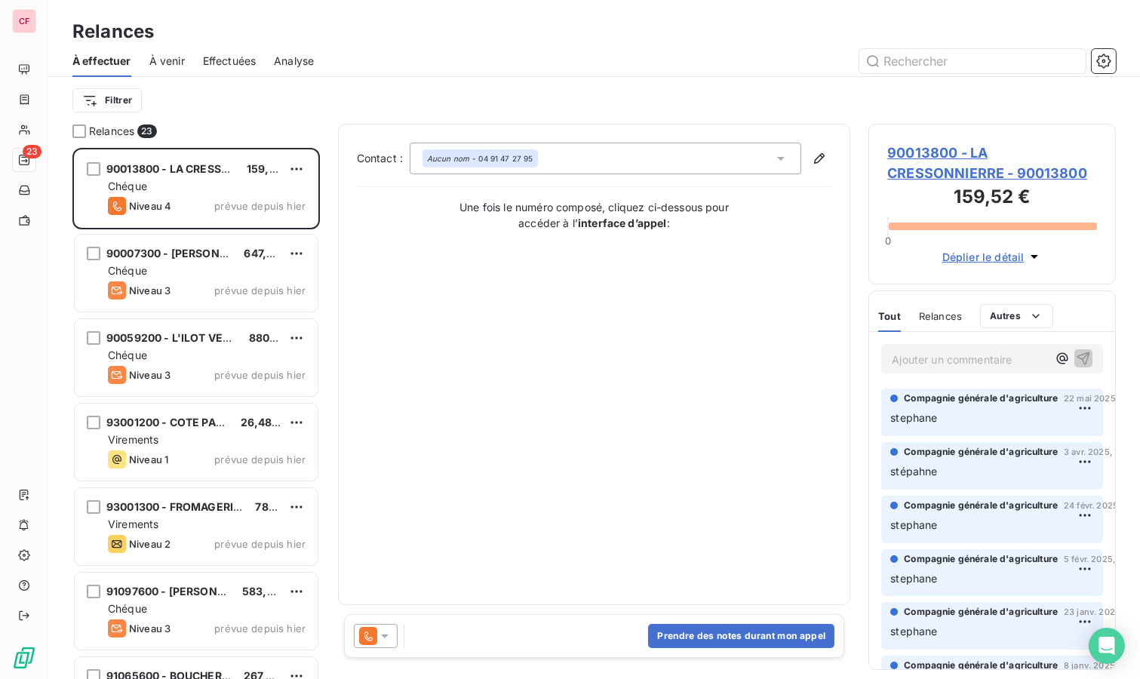
scroll to position [518, 235]
